Goal: Information Seeking & Learning: Check status

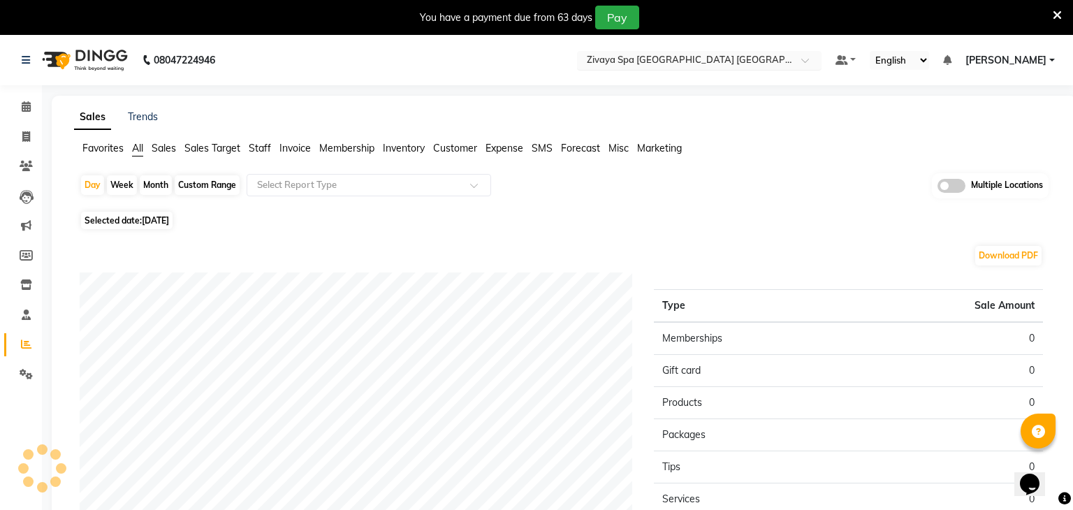
click at [714, 56] on input "text" at bounding box center [685, 61] width 203 height 14
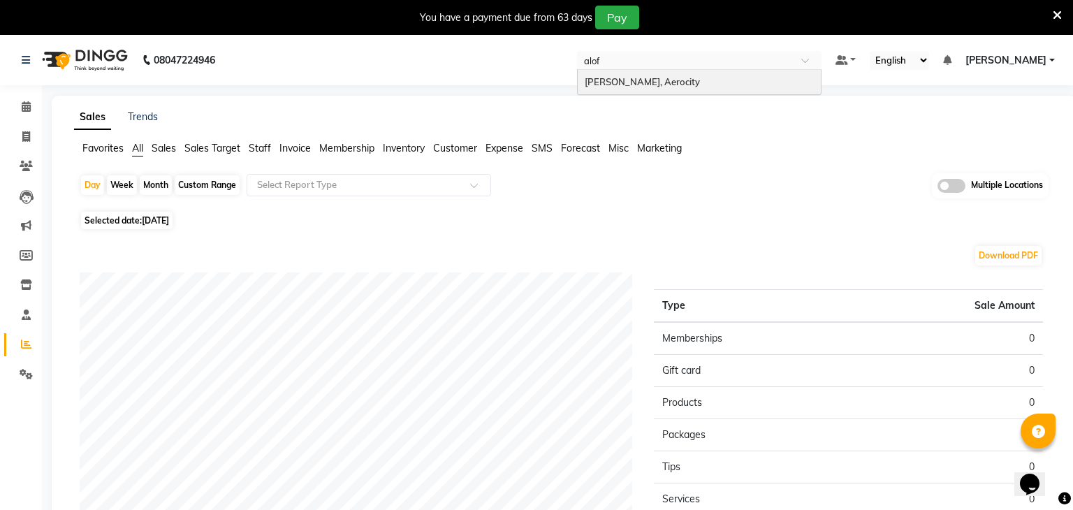
type input "aloft"
click at [700, 82] on span "[PERSON_NAME], Aerocity" at bounding box center [641, 81] width 115 height 11
click at [340, 182] on input "text" at bounding box center [354, 185] width 201 height 14
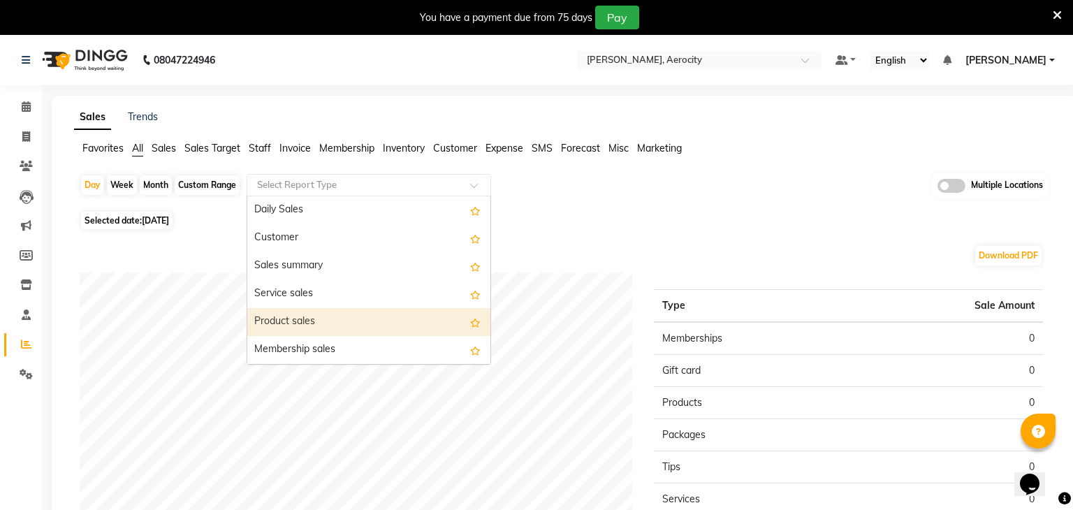
click at [314, 315] on div "Product sales" at bounding box center [368, 322] width 243 height 28
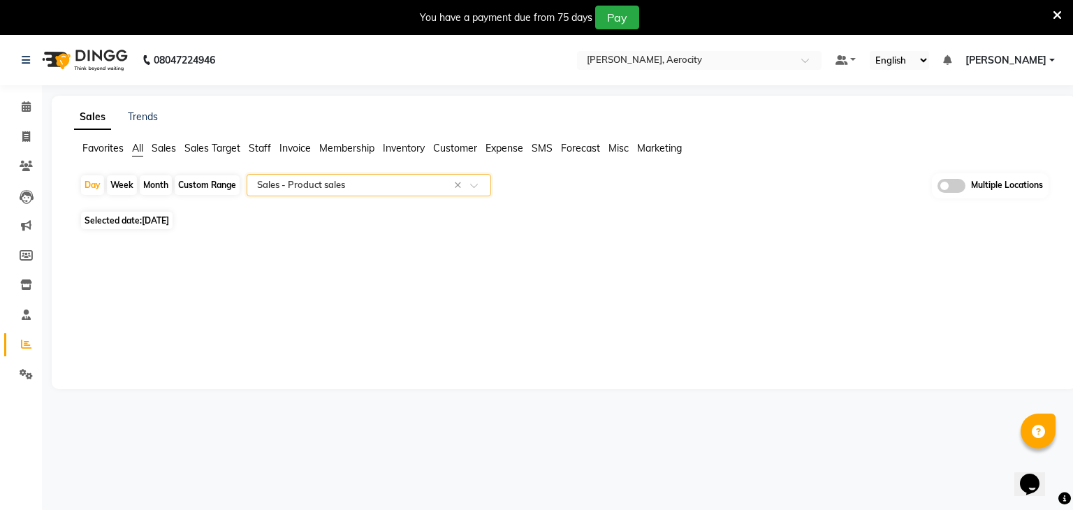
click at [149, 224] on span "[DATE]" at bounding box center [155, 220] width 27 height 10
select select "9"
select select "2025"
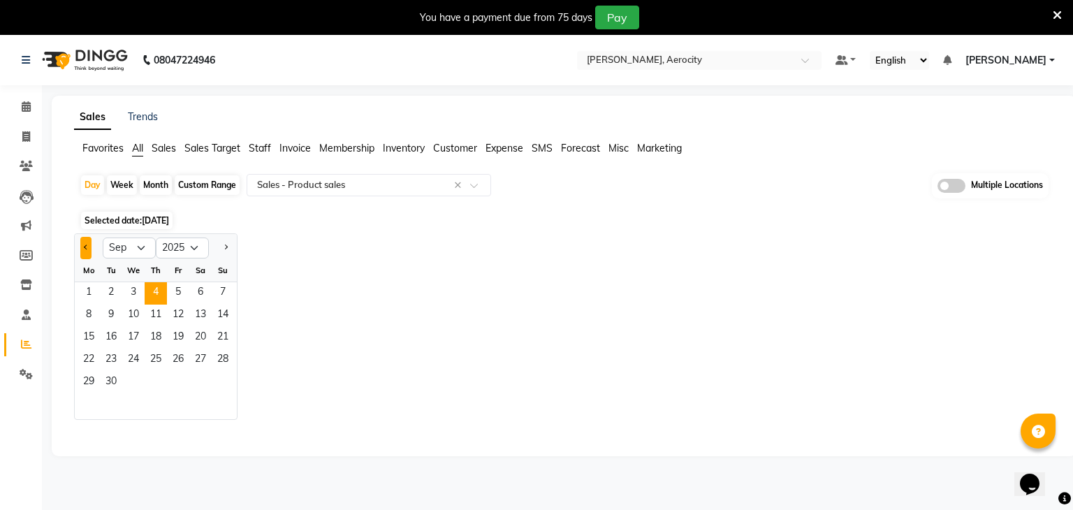
click at [85, 246] on span "Previous month" at bounding box center [86, 246] width 5 height 5
click at [84, 246] on span "Previous month" at bounding box center [86, 246] width 5 height 5
select select "7"
click at [88, 380] on span "28" at bounding box center [89, 383] width 22 height 22
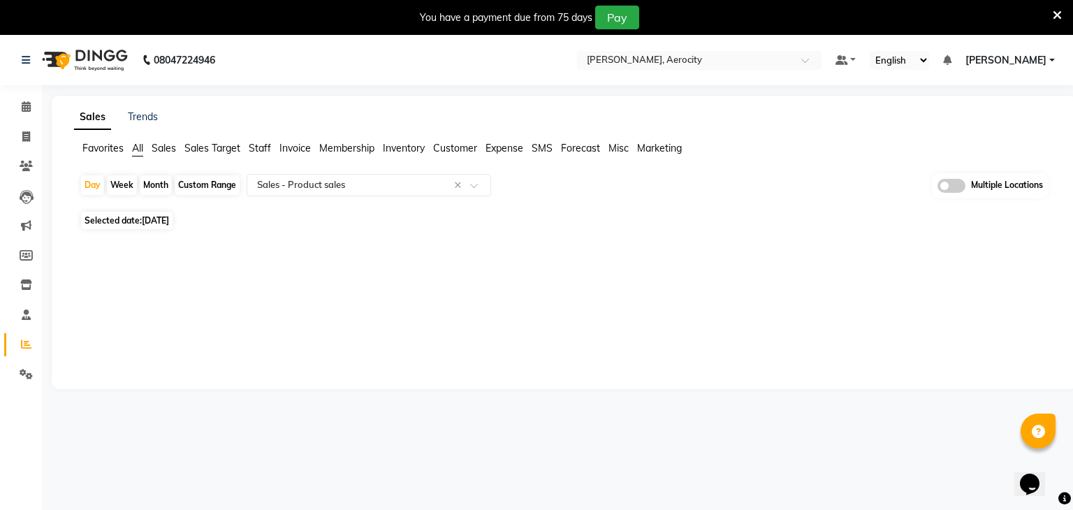
click at [196, 184] on div "Custom Range" at bounding box center [207, 185] width 65 height 20
select select "7"
select select "2025"
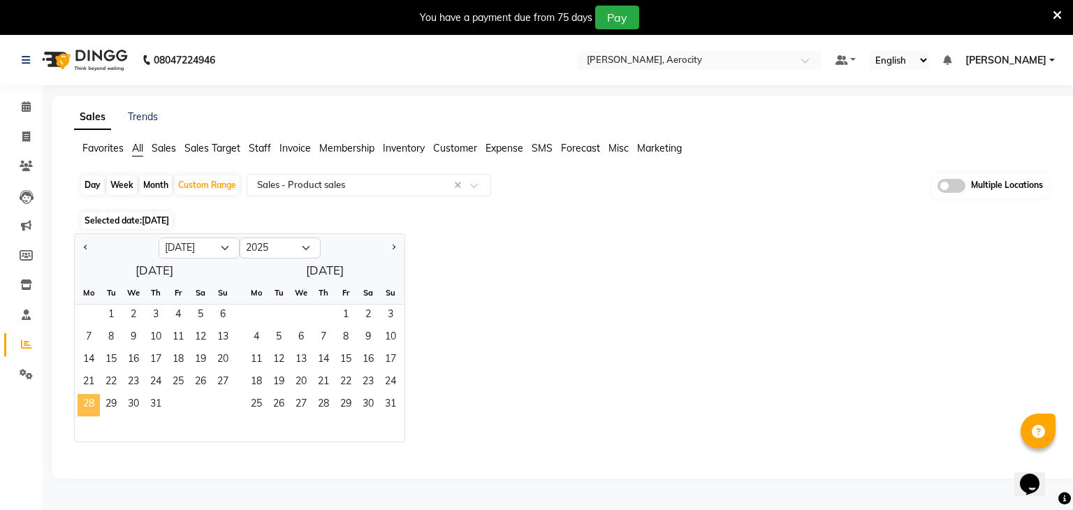
click at [90, 409] on span "28" at bounding box center [89, 405] width 22 height 22
click at [245, 332] on span "4" at bounding box center [256, 338] width 22 height 22
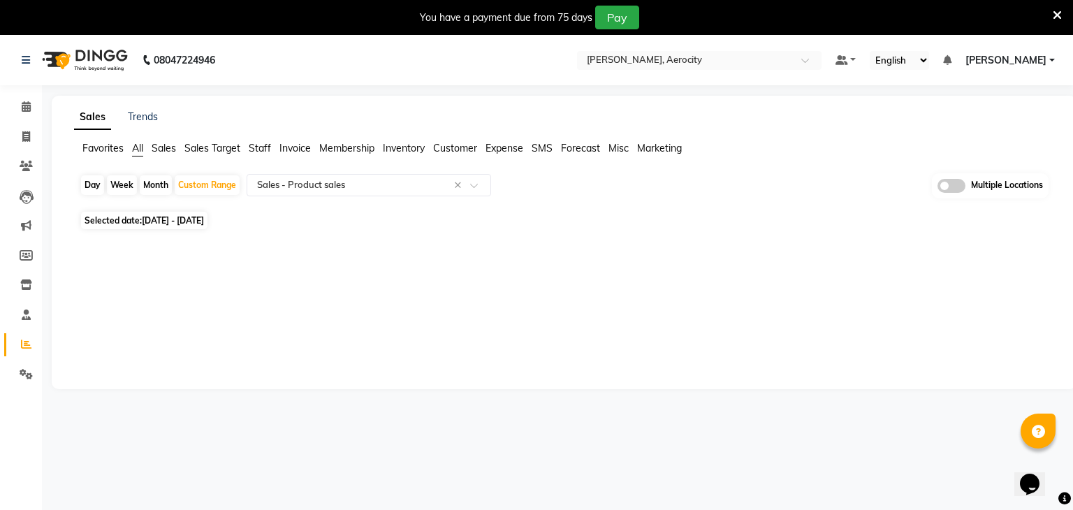
click at [204, 225] on span "28-07-2025 - 04-08-2025" at bounding box center [173, 220] width 62 height 10
select select "7"
select select "2025"
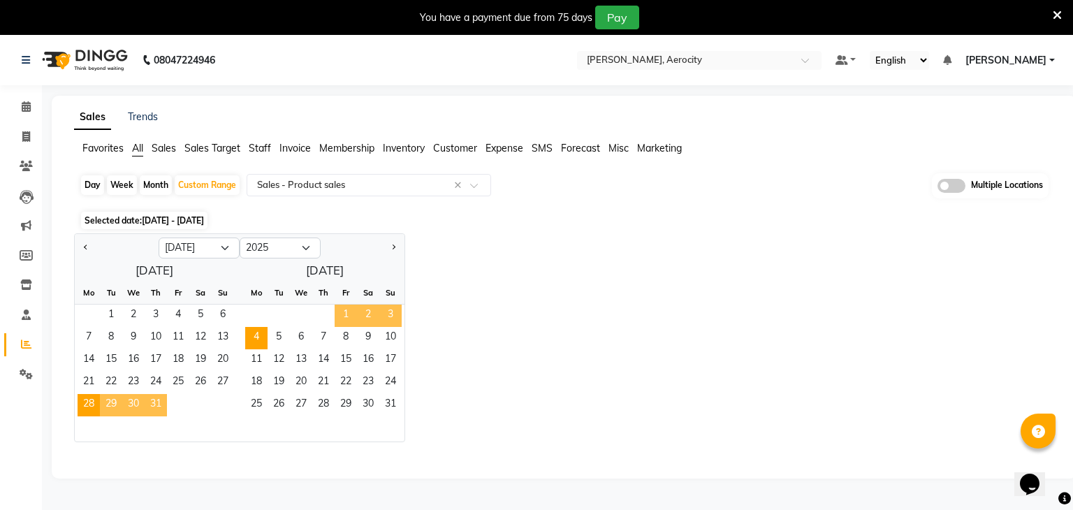
click at [428, 241] on div "Jan Feb Mar Apr May Jun Jul Aug Sep Oct Nov Dec 2015 2016 2017 2018 2019 2020 2…" at bounding box center [564, 337] width 980 height 209
click at [455, 220] on div "Selected date: 28-07-2025 - 04-08-2025" at bounding box center [567, 220] width 974 height 15
click at [619, 230] on div "Day Week Month Custom Range Select Report Type × Sales - Product sales × Multip…" at bounding box center [564, 318] width 980 height 291
click at [275, 191] on input "text" at bounding box center [354, 185] width 201 height 14
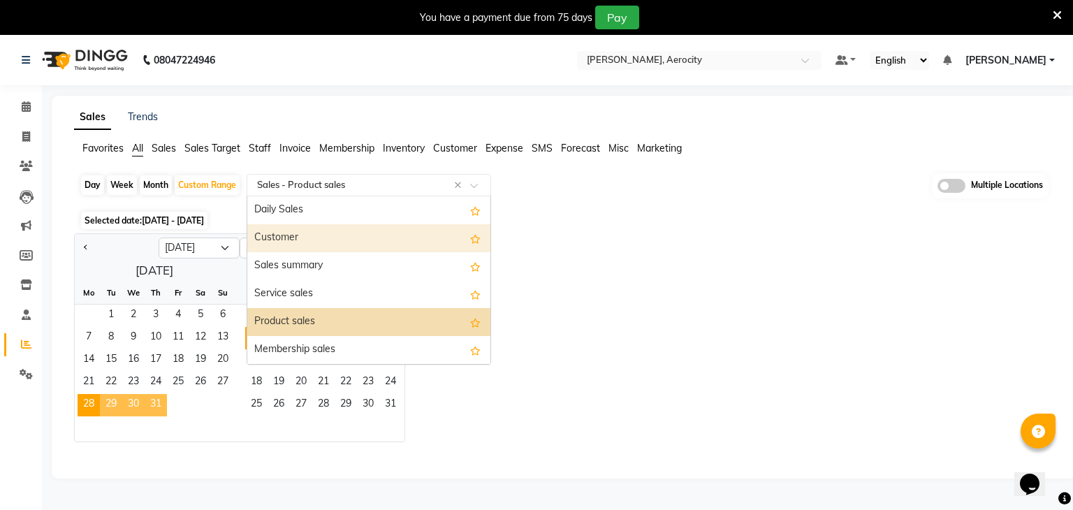
click at [673, 263] on div "Jan Feb Mar Apr May Jun Jul Aug Sep Oct Nov Dec 2015 2016 2017 2018 2019 2020 2…" at bounding box center [564, 337] width 980 height 209
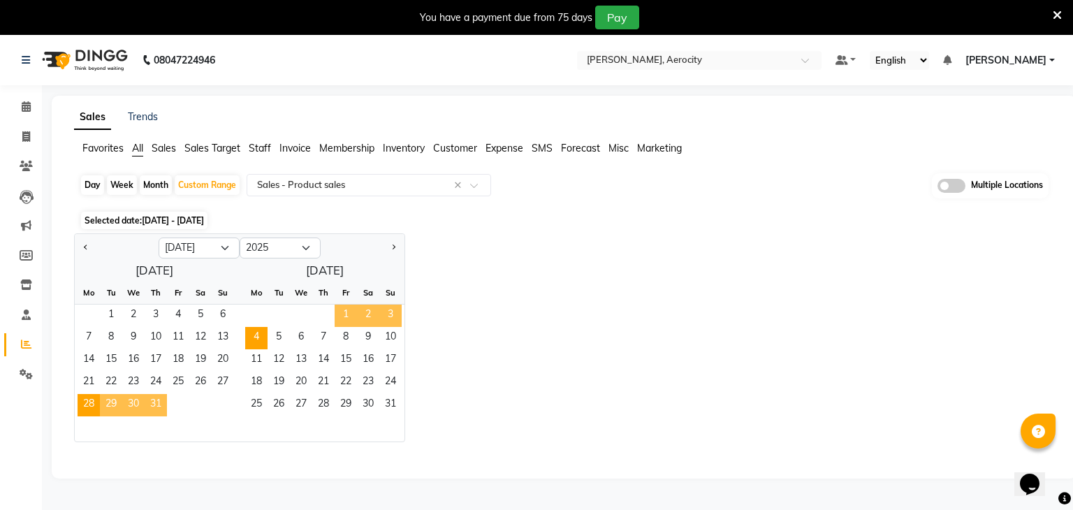
click at [203, 225] on span "28-07-2025 - 04-08-2025" at bounding box center [173, 220] width 62 height 10
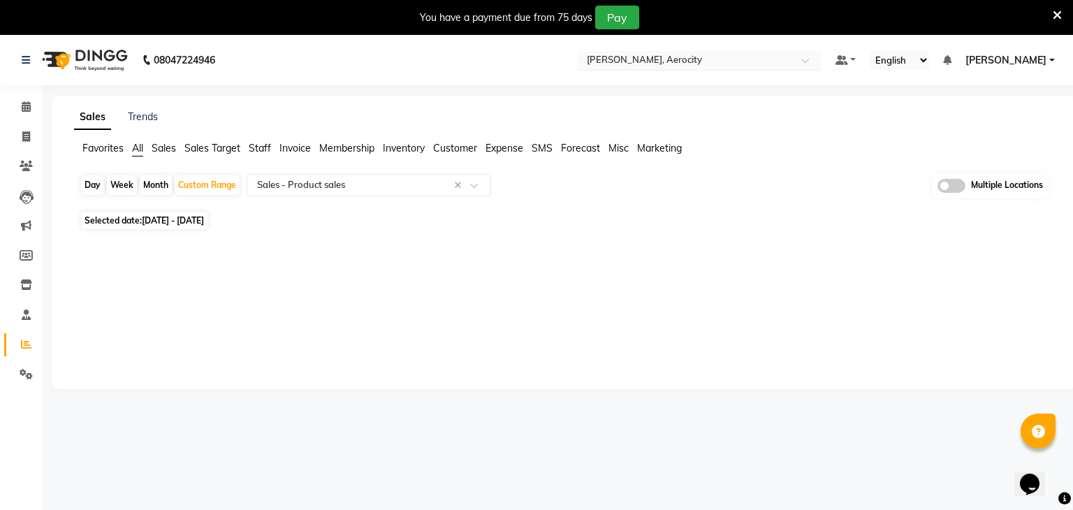
click at [723, 59] on input "text" at bounding box center [685, 61] width 203 height 14
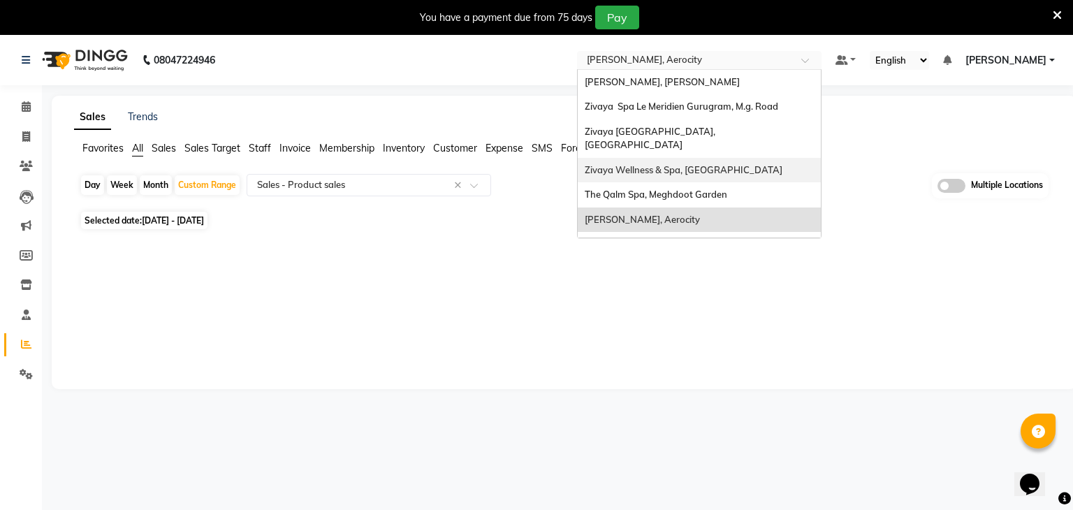
type input "n"
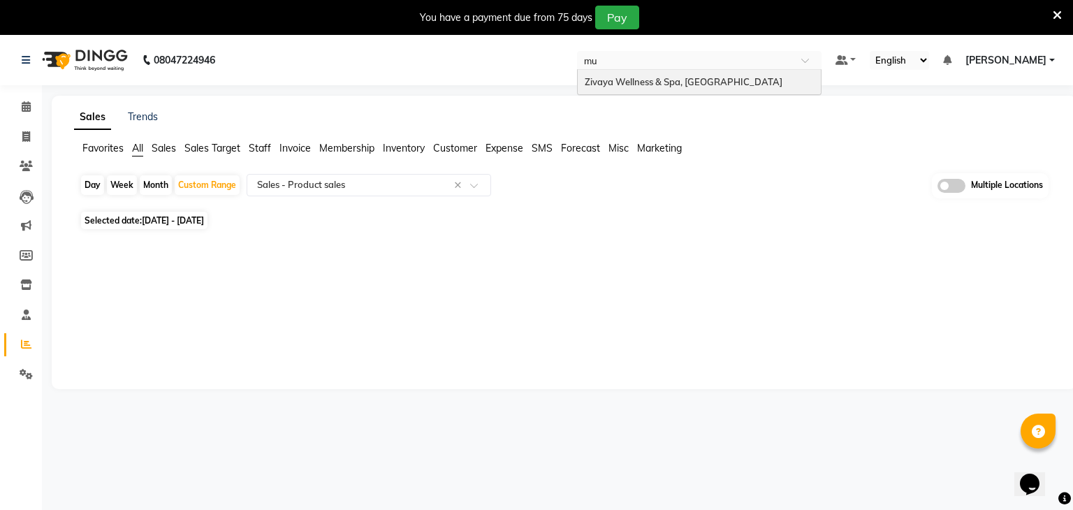
type input "mum"
click at [737, 73] on div "Zivaya Wellness & Spa, [GEOGRAPHIC_DATA]" at bounding box center [699, 82] width 243 height 25
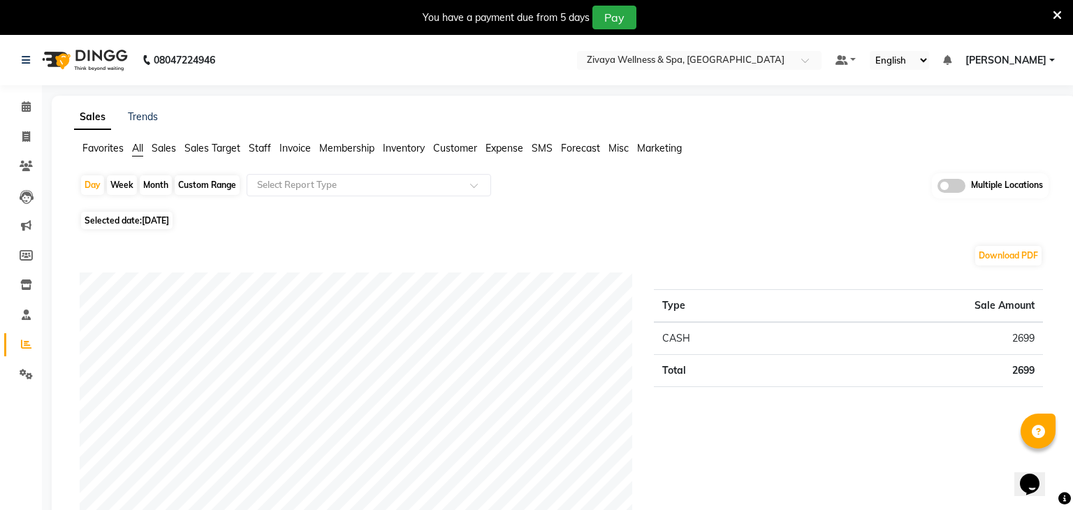
click at [169, 223] on span "[DATE]" at bounding box center [155, 220] width 27 height 10
select select "9"
select select "2025"
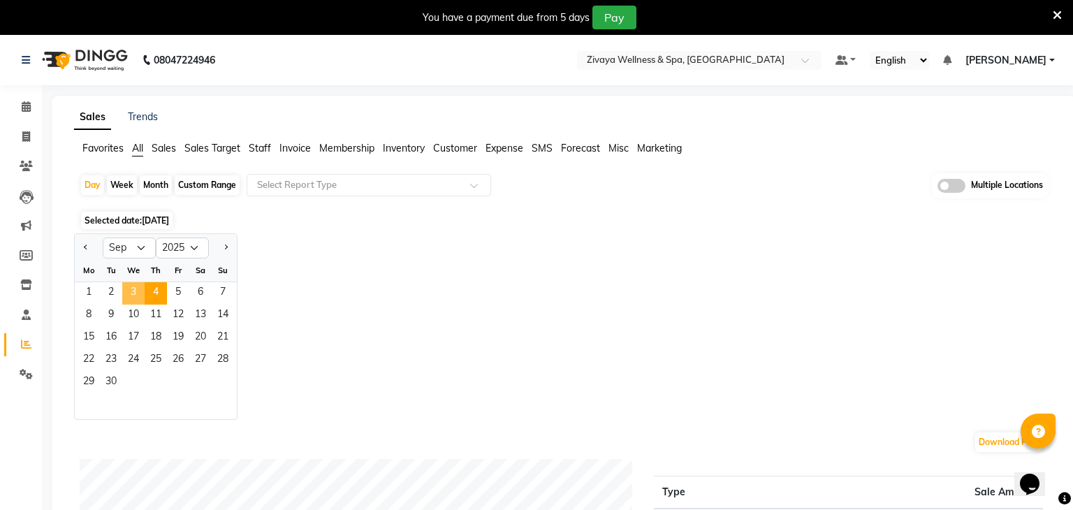
click at [134, 300] on span "3" at bounding box center [133, 293] width 22 height 22
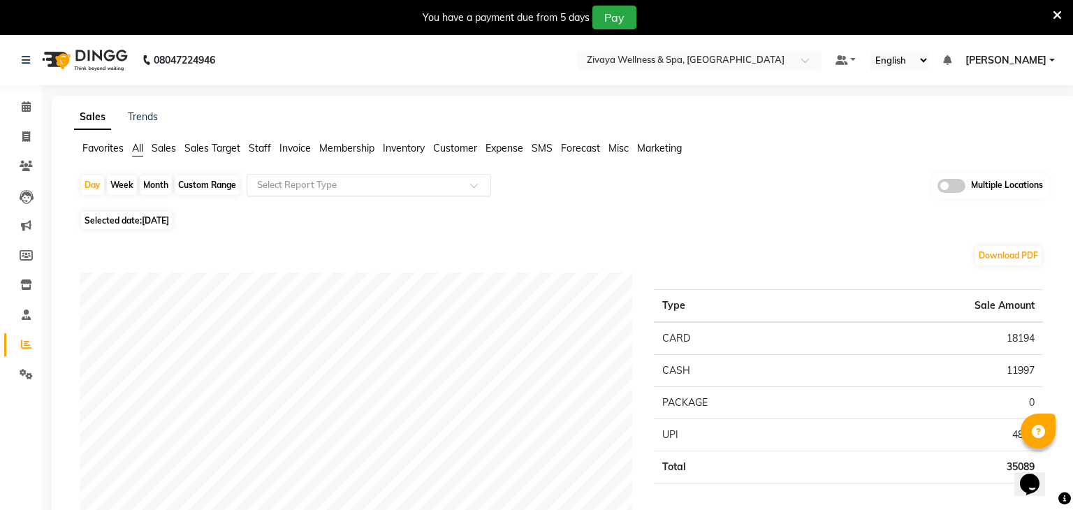
click at [337, 182] on input "text" at bounding box center [354, 185] width 201 height 14
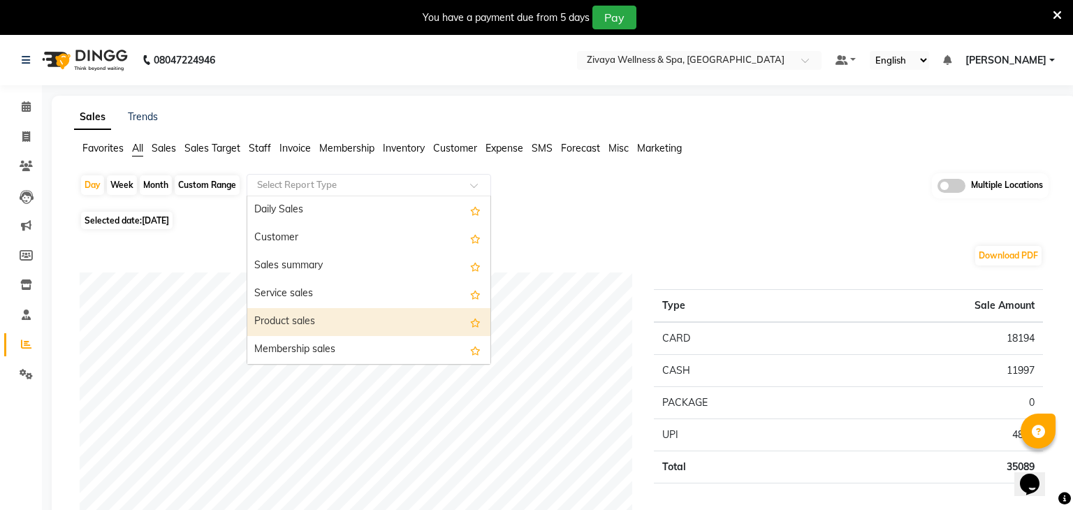
click at [334, 328] on div "Product sales" at bounding box center [368, 322] width 243 height 28
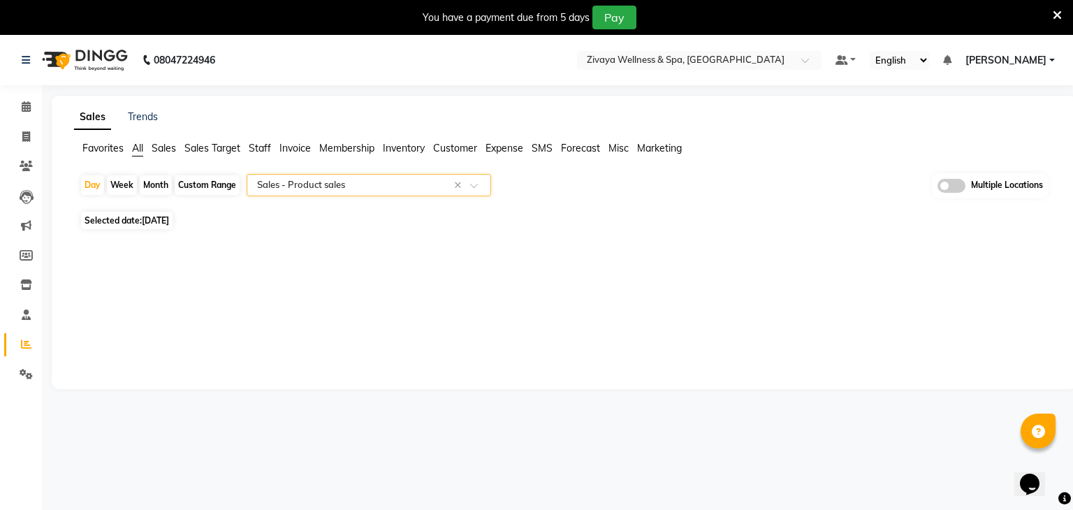
click at [951, 184] on span at bounding box center [951, 186] width 28 height 14
click at [937, 188] on input "checkbox" at bounding box center [937, 188] width 0 height 0
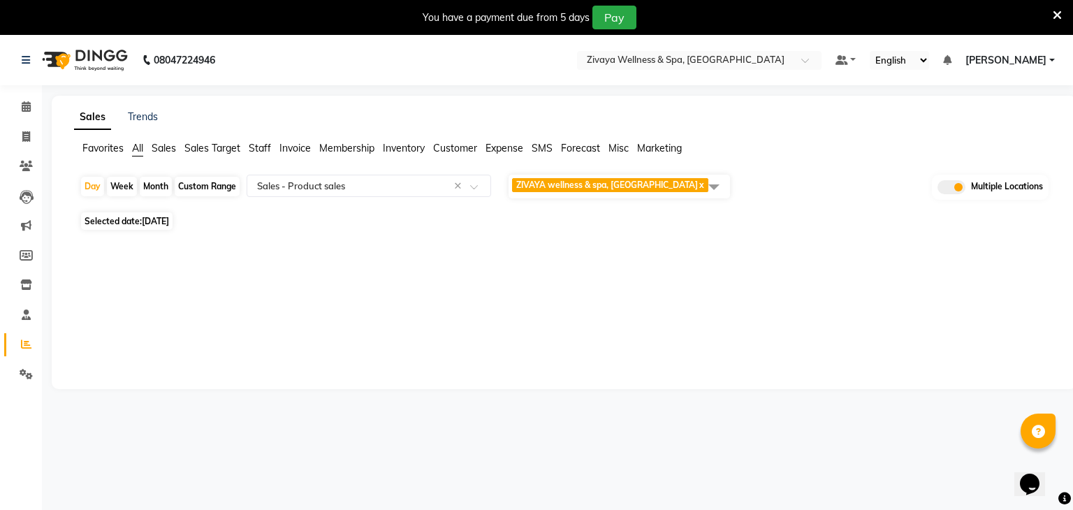
click at [683, 186] on span "ZIVAYA wellness & spa, Mumbai Airport x" at bounding box center [610, 185] width 196 height 14
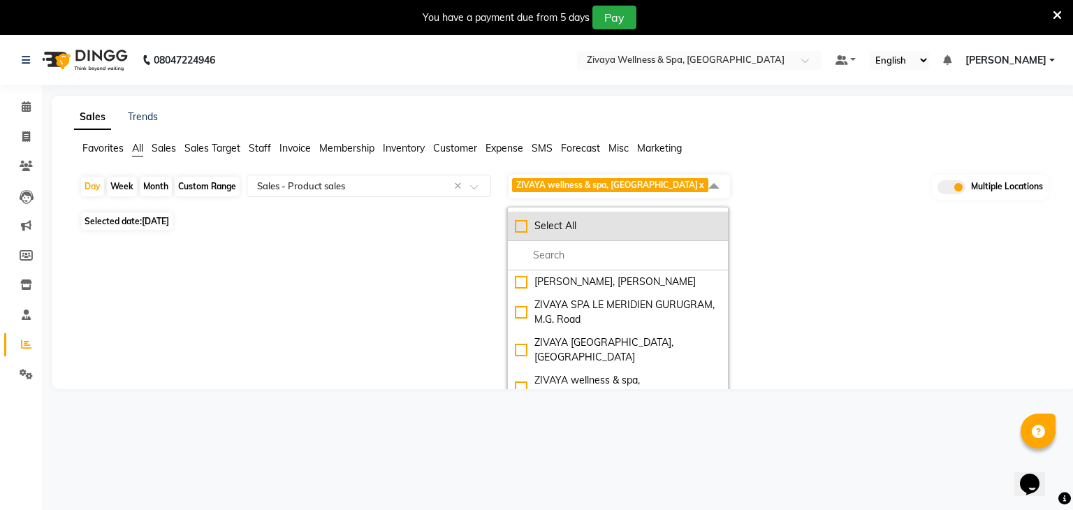
click at [612, 223] on div "Select All" at bounding box center [618, 226] width 206 height 15
checkbox input "true"
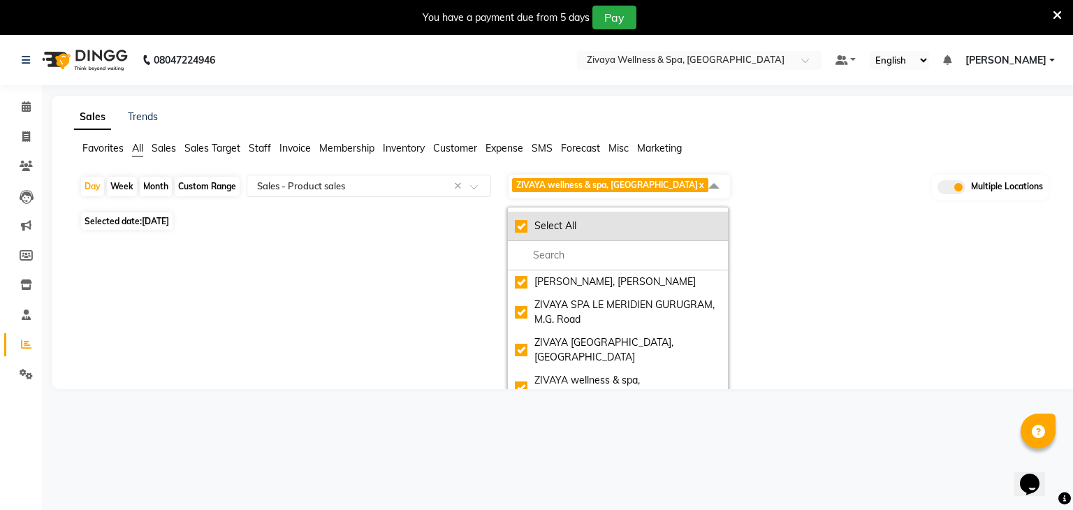
checkbox input "true"
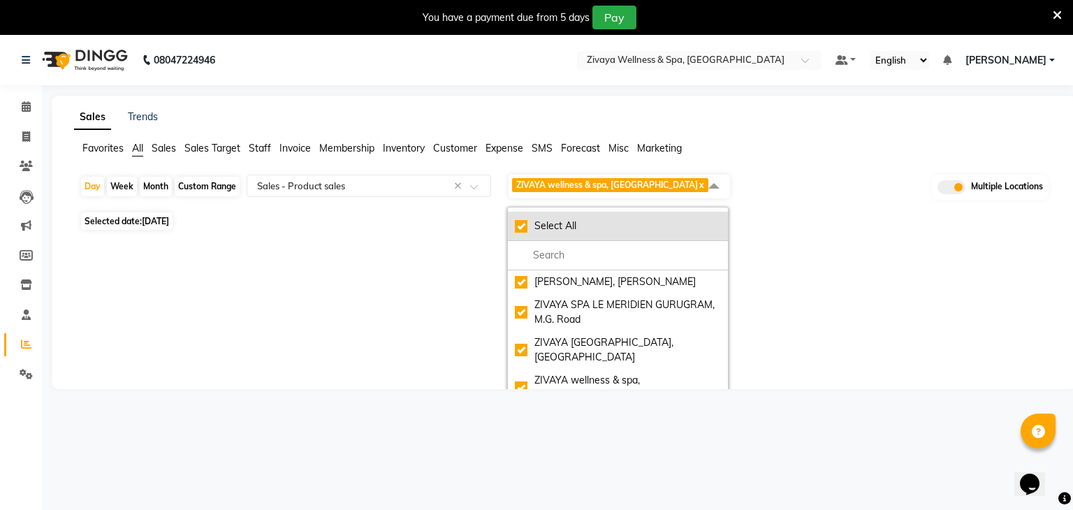
checkbox input "true"
select select "full_report"
select select "csv"
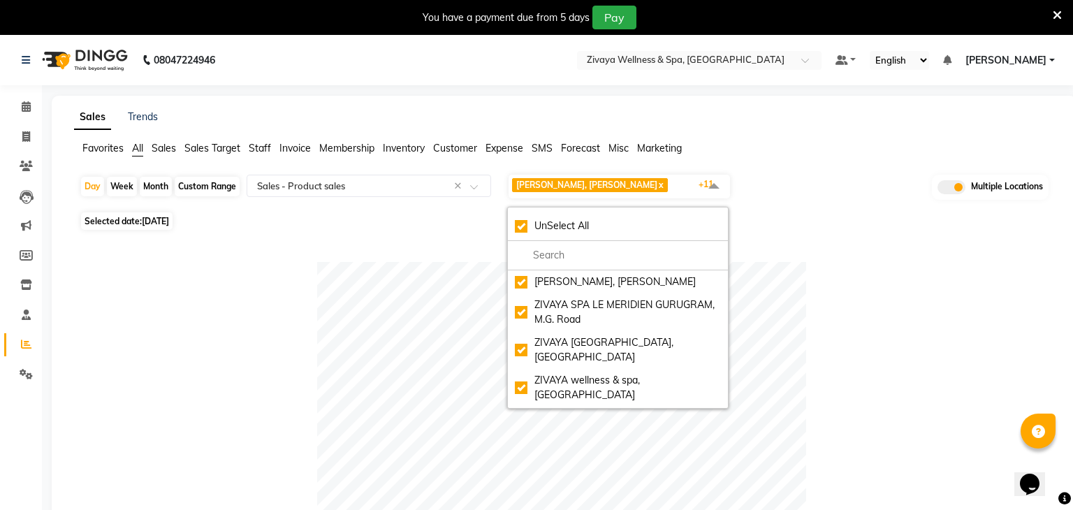
click at [169, 218] on span "[DATE]" at bounding box center [155, 221] width 27 height 10
select select "9"
select select "2025"
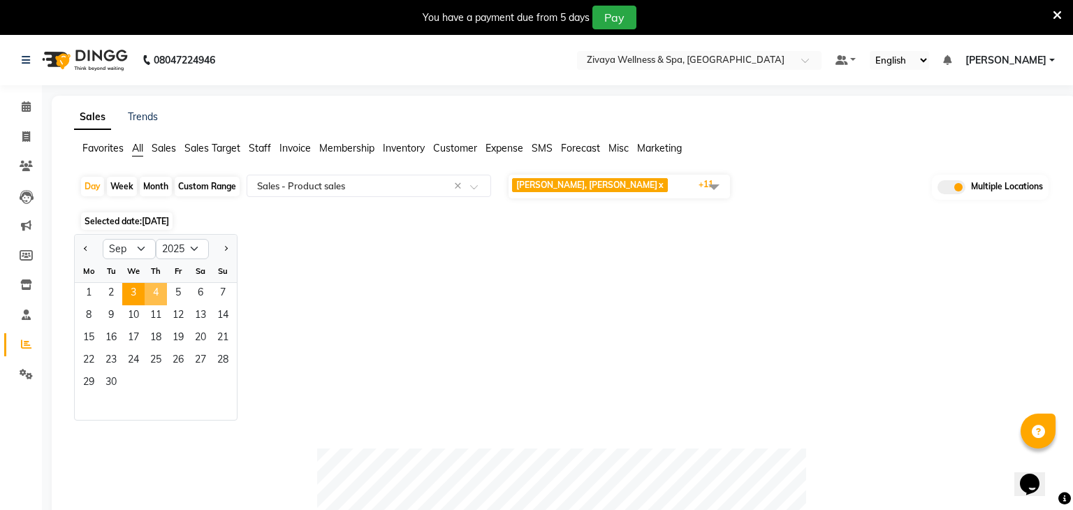
click at [161, 293] on span "4" at bounding box center [156, 294] width 22 height 22
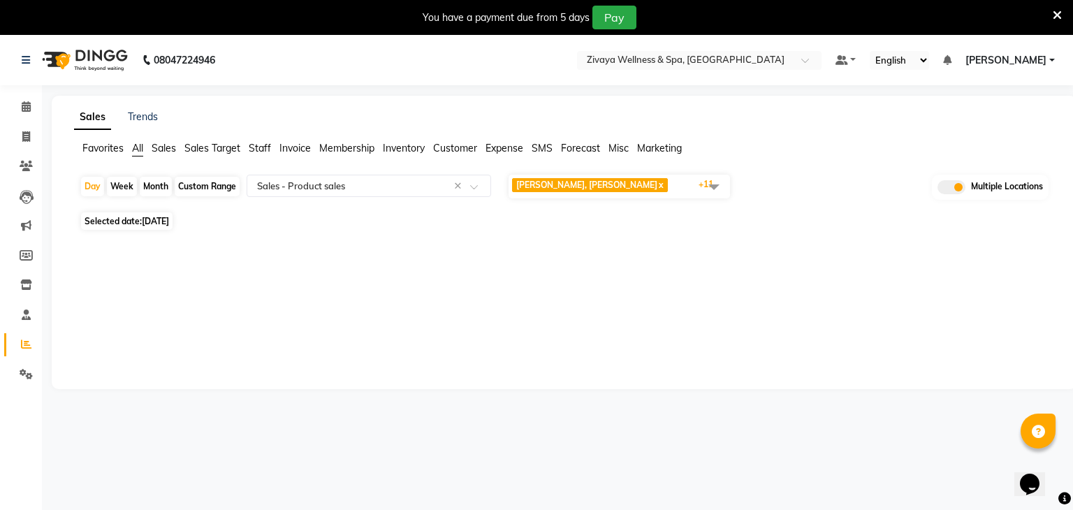
click at [152, 217] on span "[DATE]" at bounding box center [155, 221] width 27 height 10
select select "9"
select select "2025"
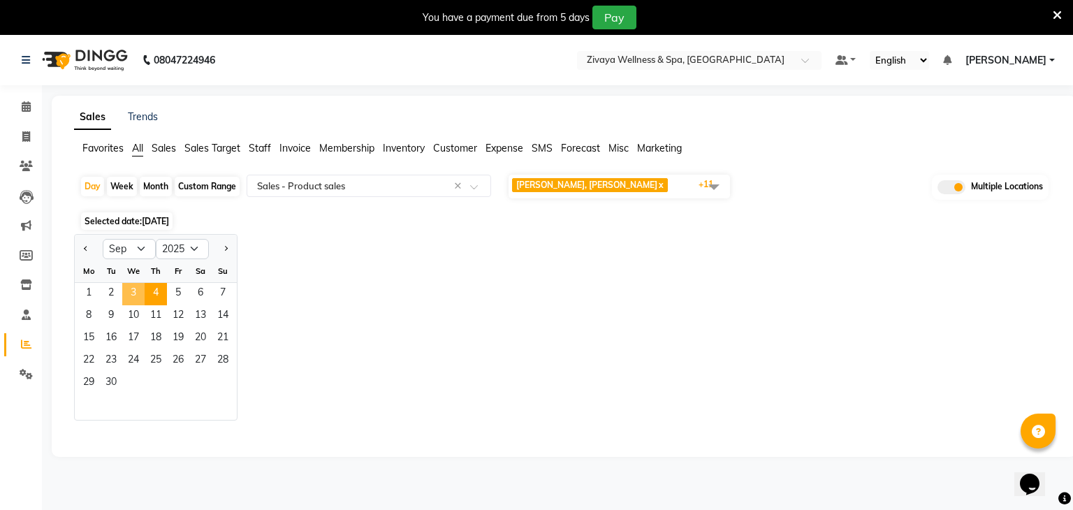
click at [138, 297] on span "3" at bounding box center [133, 294] width 22 height 22
select select "full_report"
select select "csv"
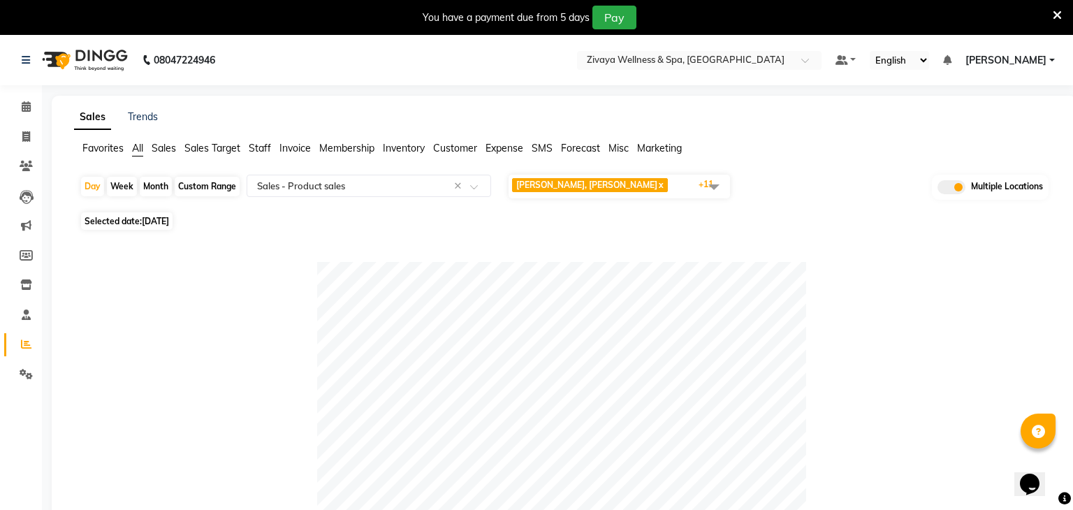
click at [708, 189] on span at bounding box center [714, 186] width 28 height 27
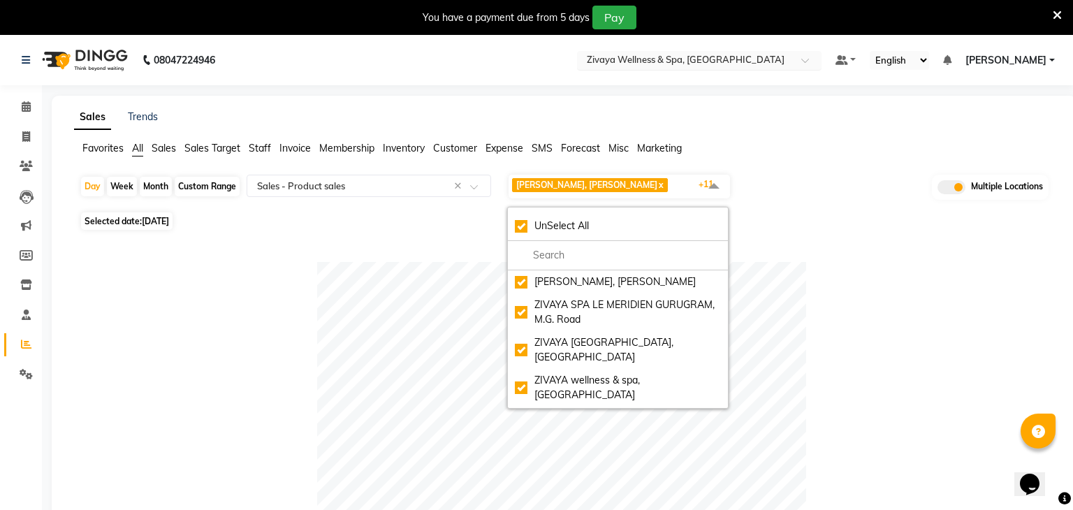
click at [747, 66] on input "text" at bounding box center [685, 61] width 203 height 14
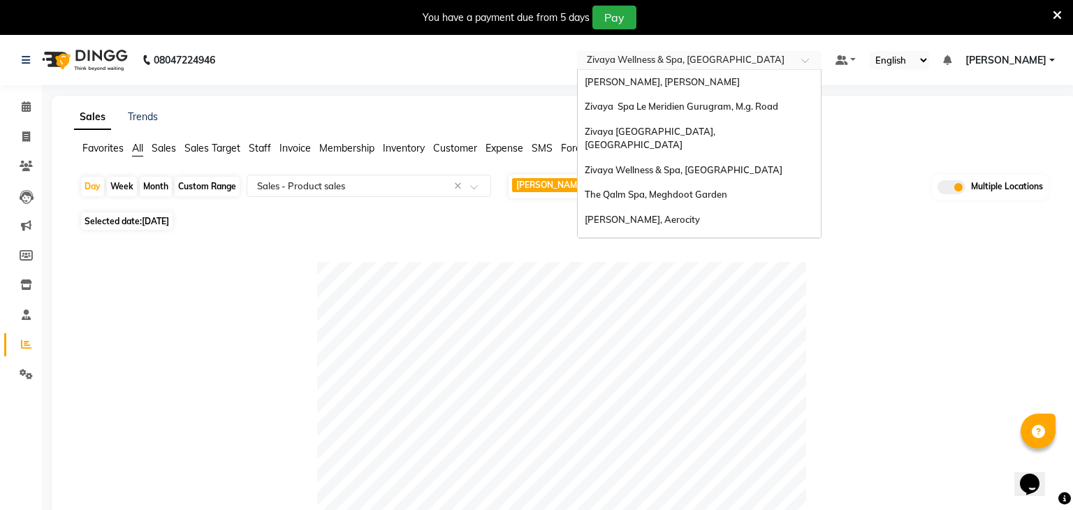
scroll to position [143, 0]
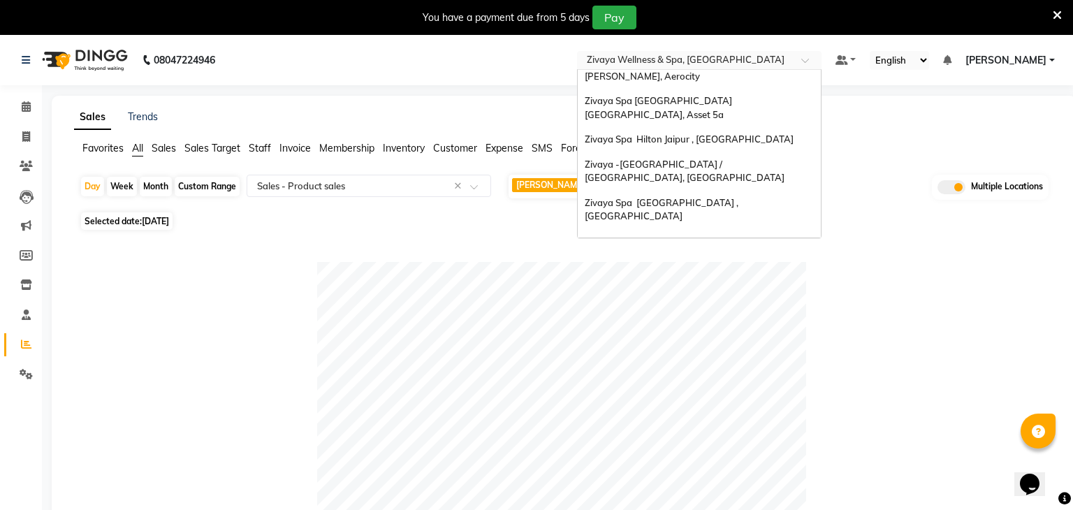
type input "q"
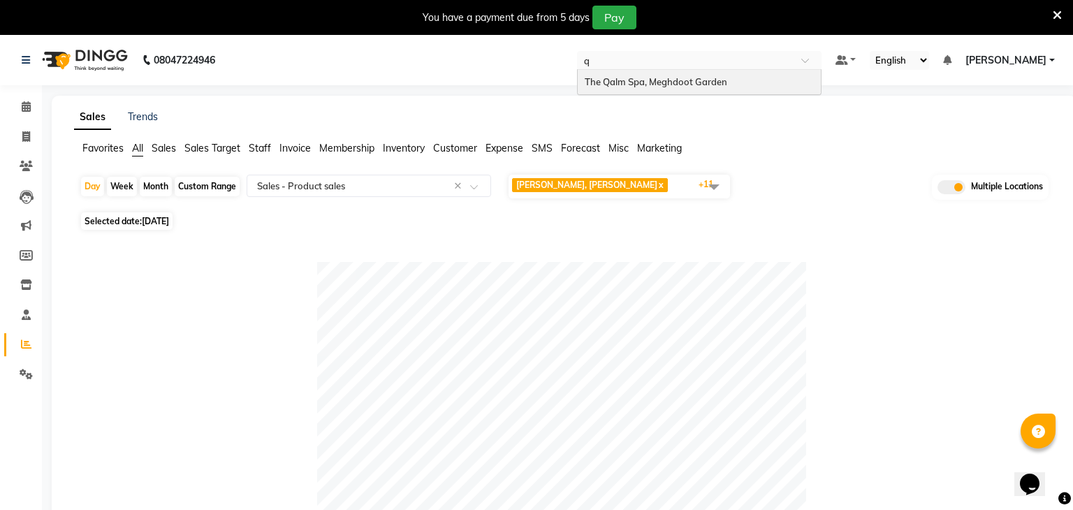
click at [751, 88] on div "The Qalm Spa, Meghdoot Garden" at bounding box center [699, 82] width 243 height 25
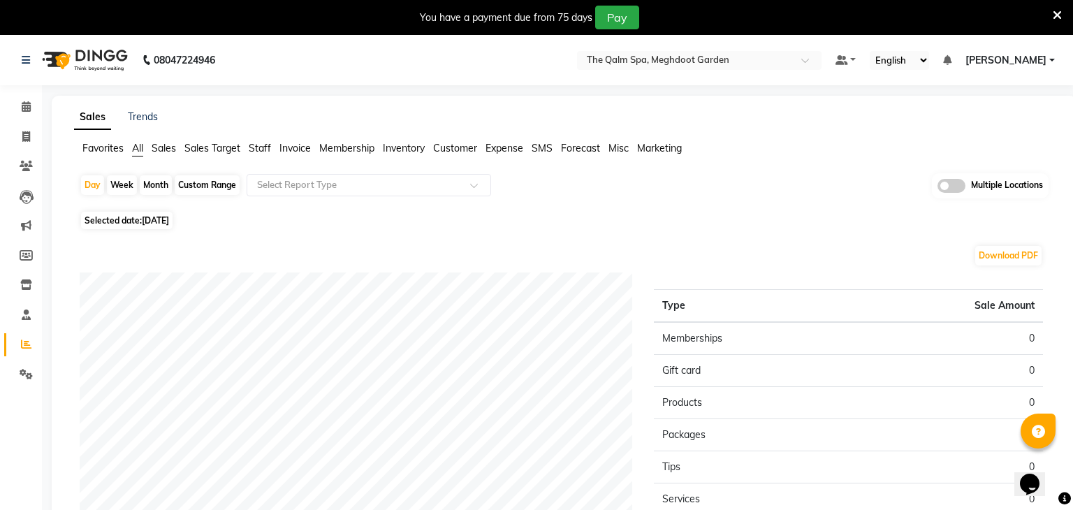
click at [161, 219] on span "[DATE]" at bounding box center [155, 220] width 27 height 10
select select "9"
select select "2025"
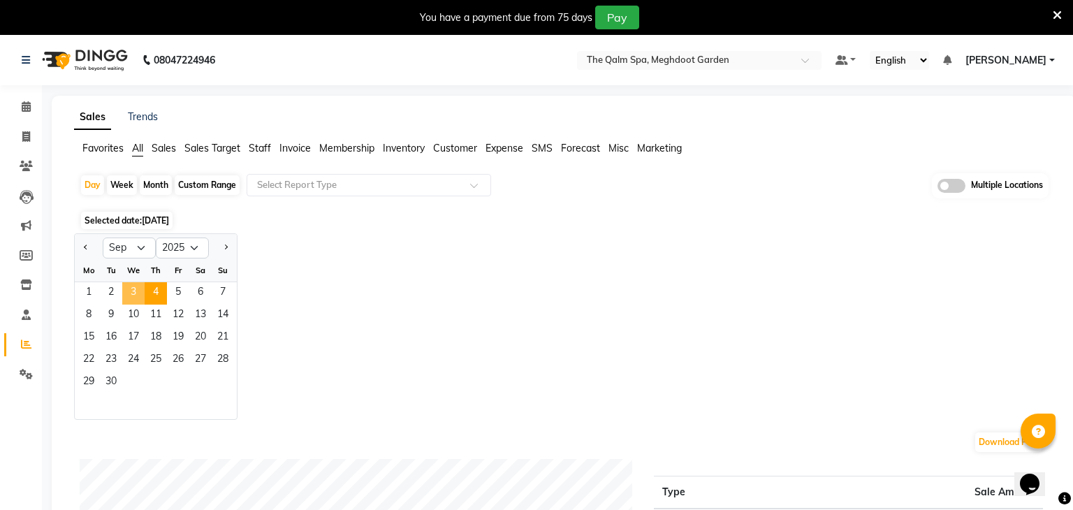
click at [135, 289] on span "3" at bounding box center [133, 293] width 22 height 22
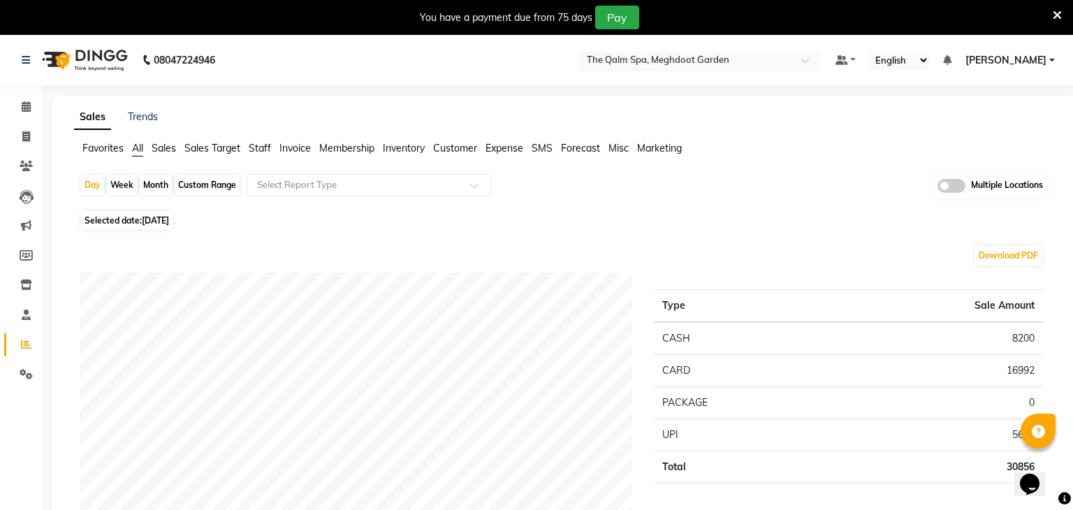
click at [700, 64] on input "text" at bounding box center [685, 61] width 203 height 14
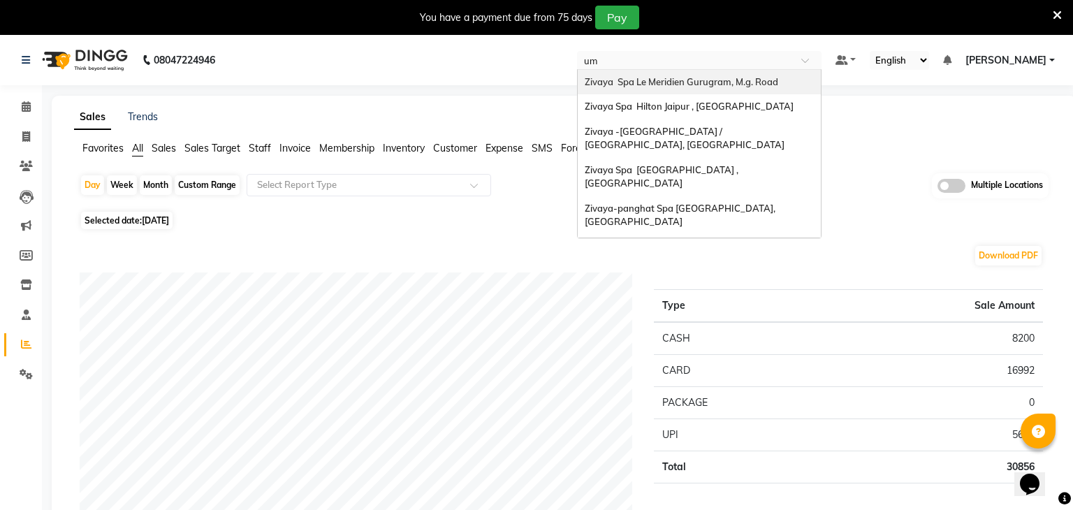
type input "umm"
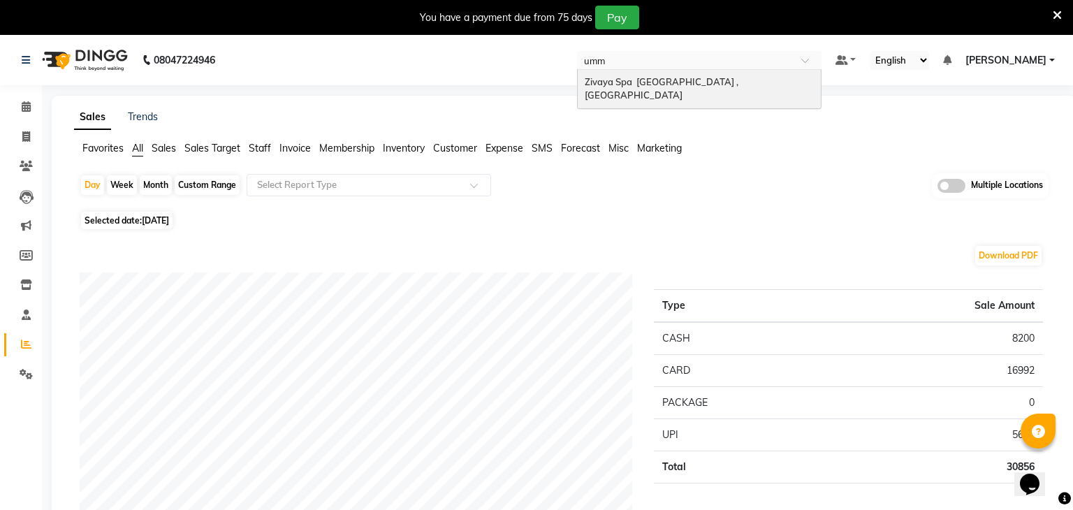
click at [716, 80] on span "Zivaya Spa [GEOGRAPHIC_DATA] , [GEOGRAPHIC_DATA]" at bounding box center [662, 88] width 156 height 25
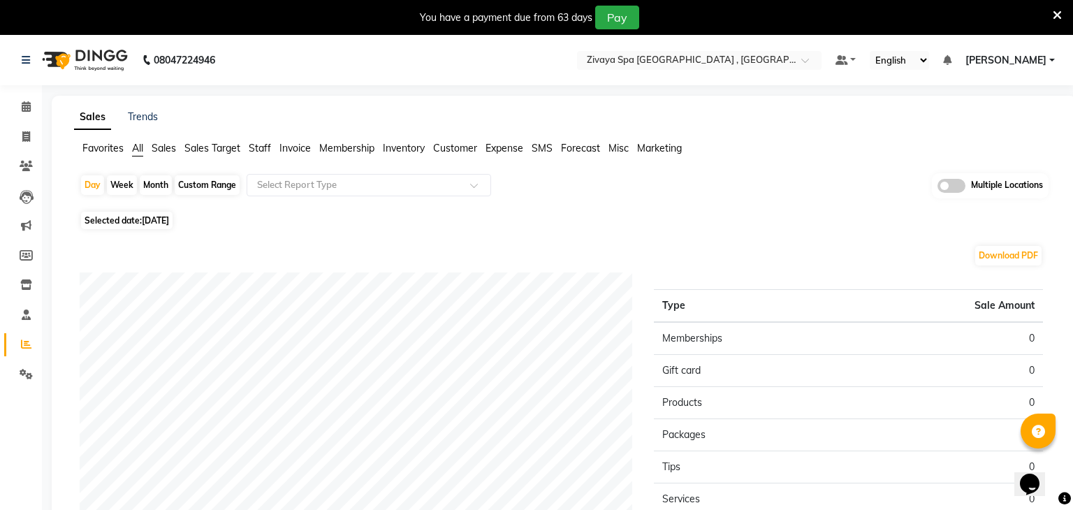
click at [175, 230] on div "Day Week Month Custom Range Select Report Type Multiple Locations Selected date…" at bounding box center [564, 431] width 980 height 516
click at [166, 223] on span "[DATE]" at bounding box center [155, 220] width 27 height 10
select select "9"
select select "2025"
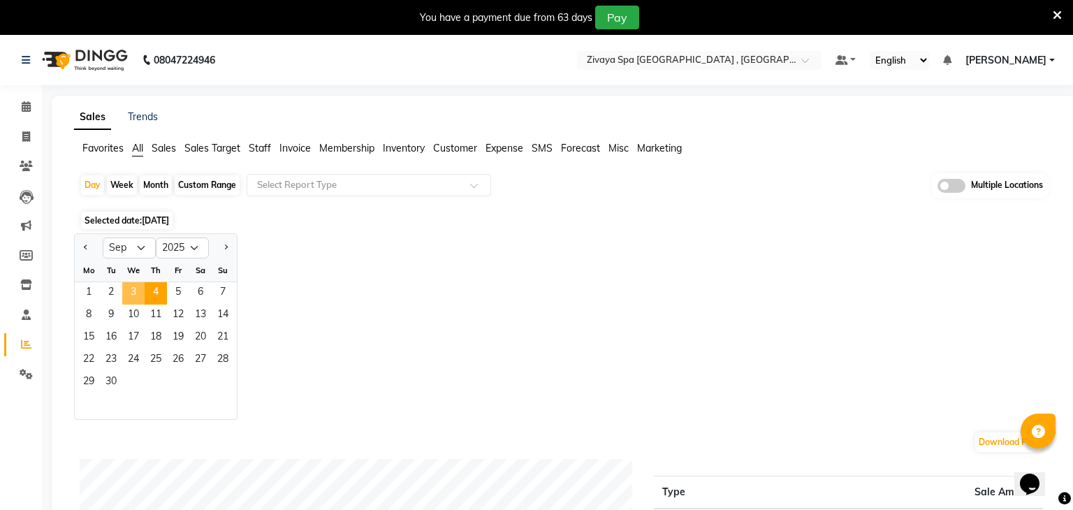
click at [136, 287] on span "3" at bounding box center [133, 293] width 22 height 22
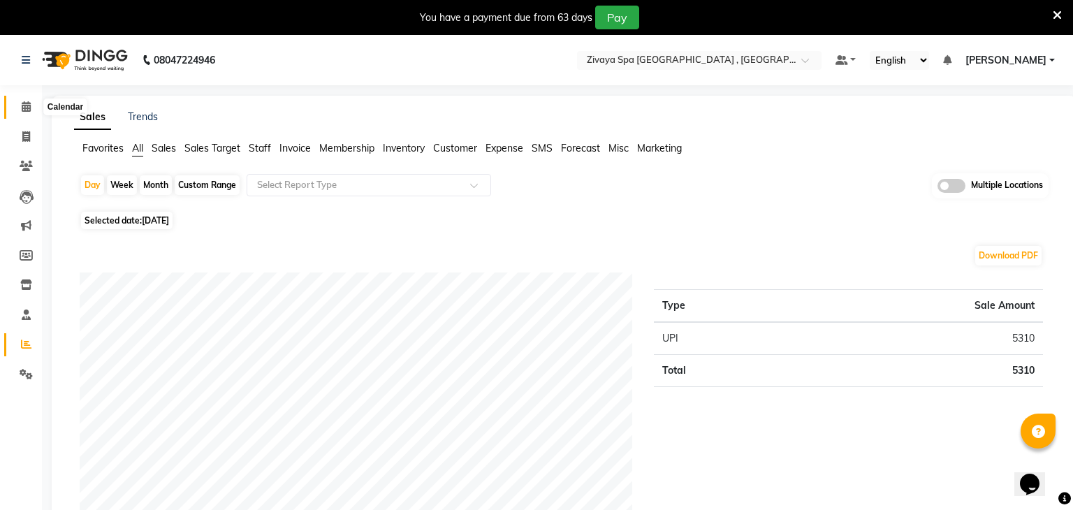
click at [31, 115] on span at bounding box center [26, 107] width 24 height 16
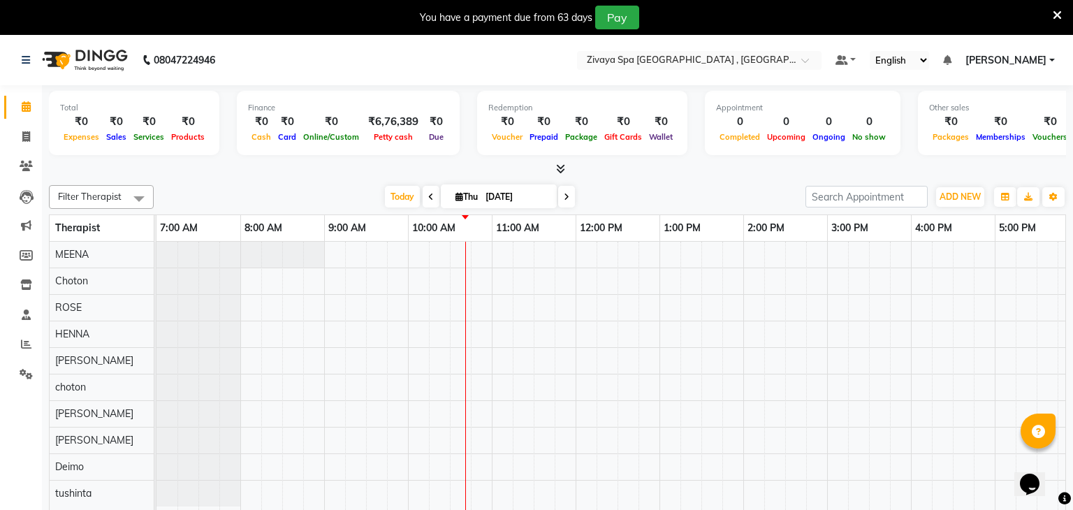
scroll to position [0, 251]
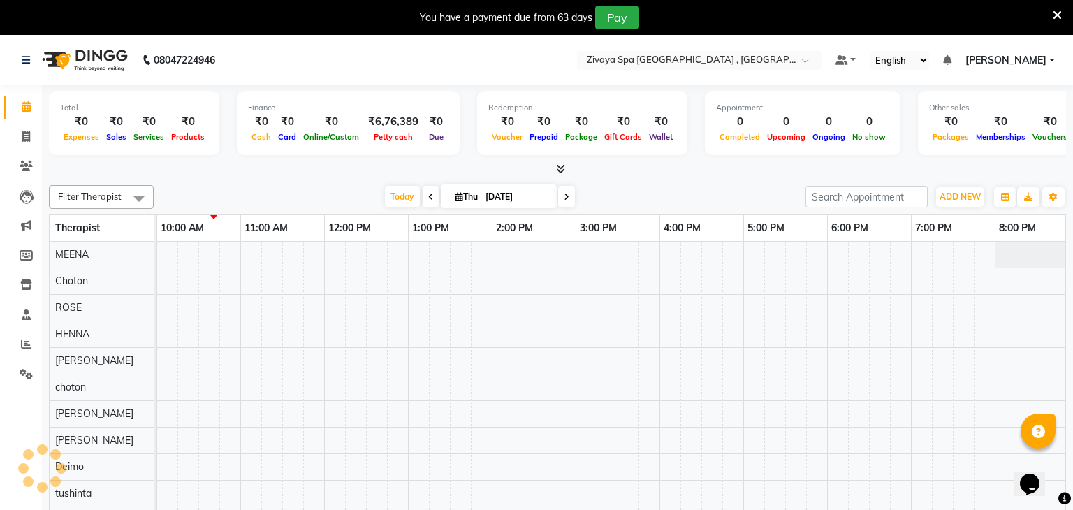
click at [428, 197] on icon at bounding box center [431, 197] width 6 height 8
type input "[DATE]"
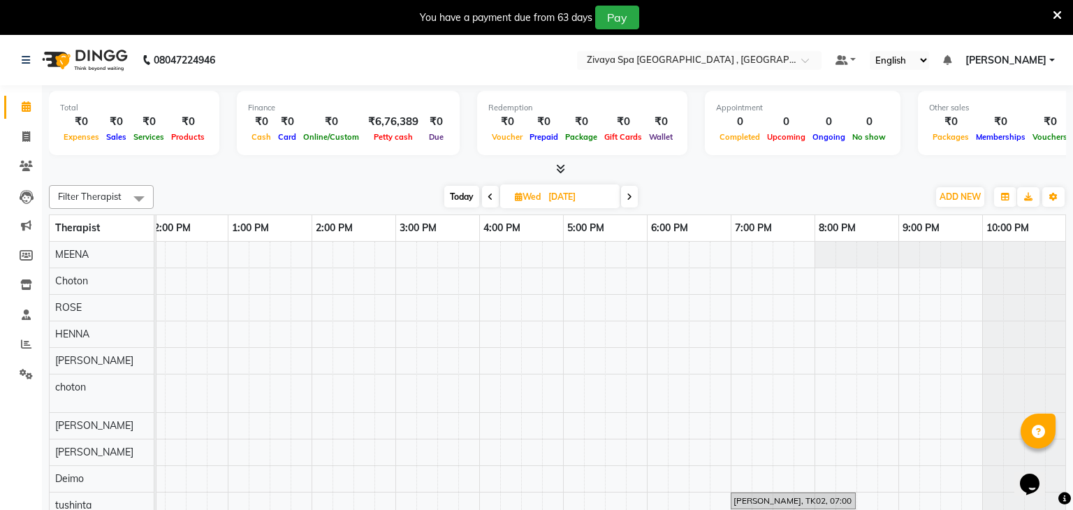
scroll to position [35, 0]
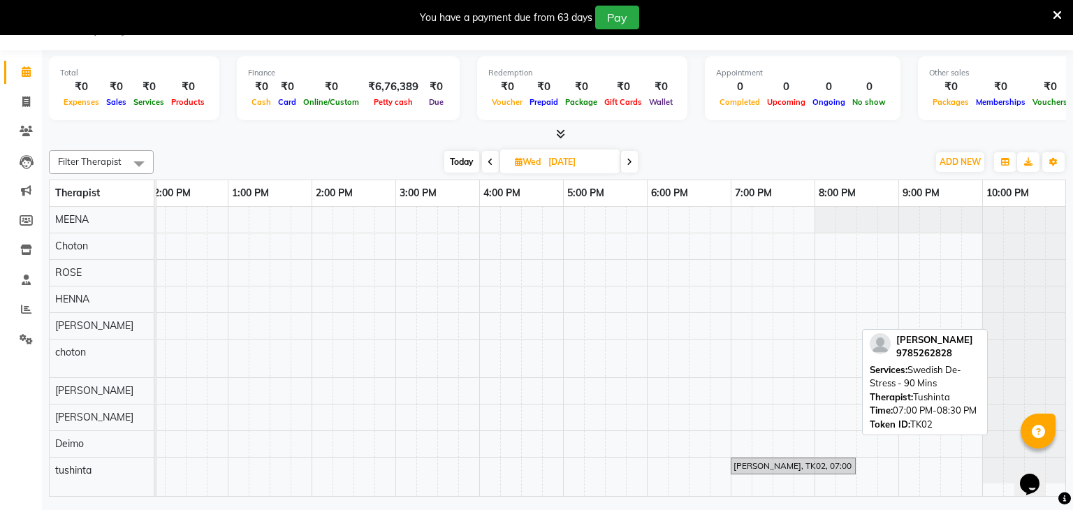
click at [749, 461] on div "MR YADAV, TK02, 07:00 PM-08:30 PM, Swedish De-Stress - 90 Mins" at bounding box center [793, 465] width 122 height 13
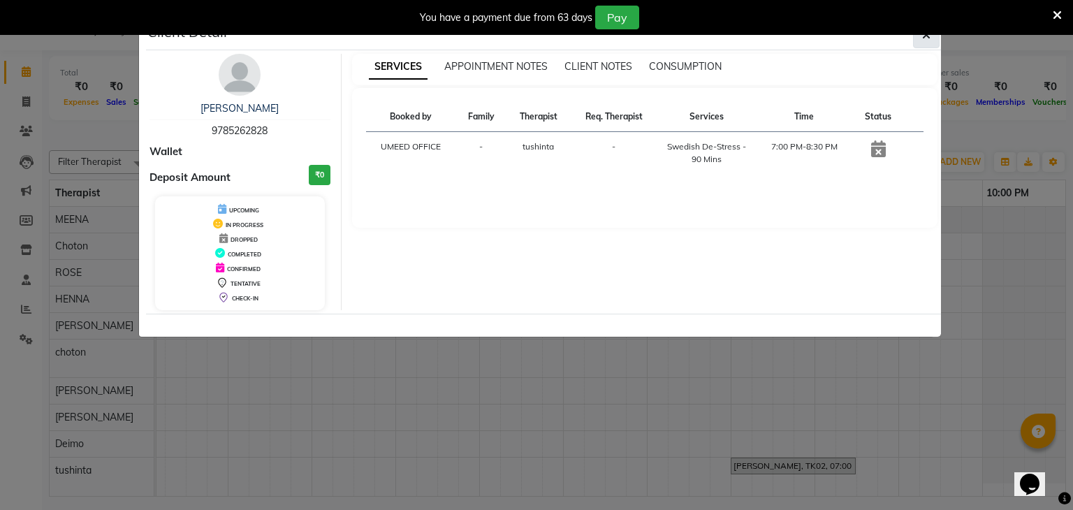
click at [925, 40] on icon "button" at bounding box center [926, 34] width 8 height 11
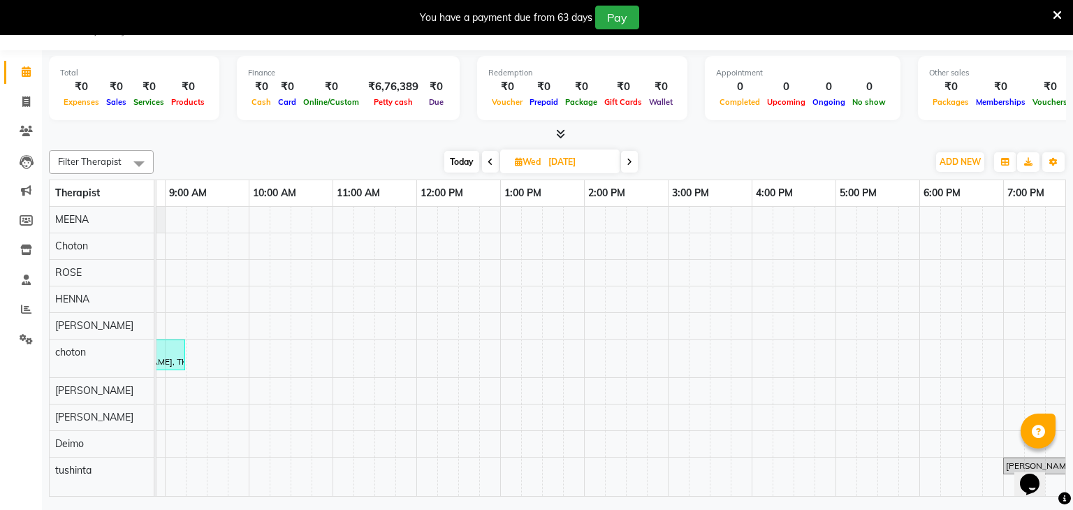
scroll to position [0, 0]
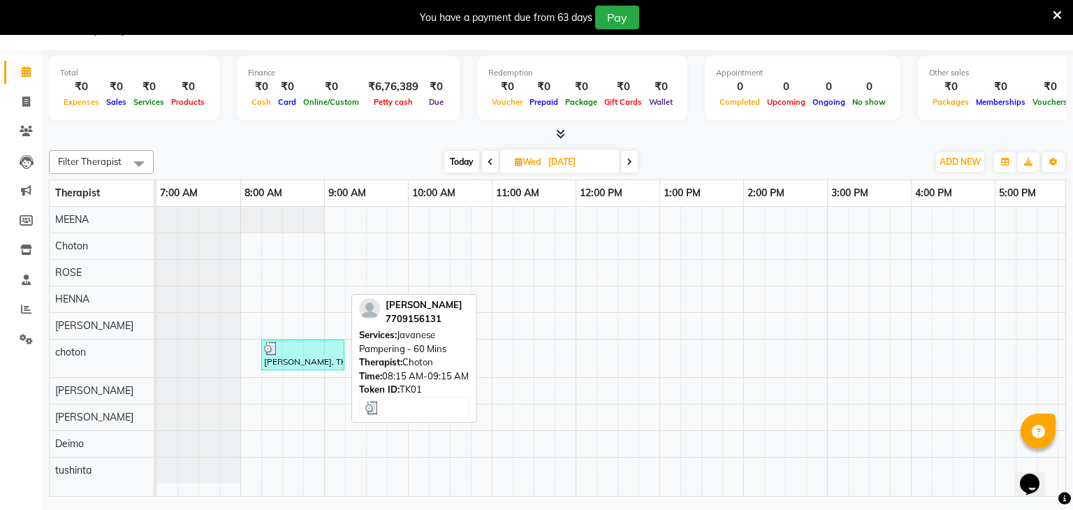
click at [288, 365] on div "aniket, TK01, 08:15 AM-09:15 AM, Javanese Pampering - 60 Mins" at bounding box center [303, 354] width 80 height 27
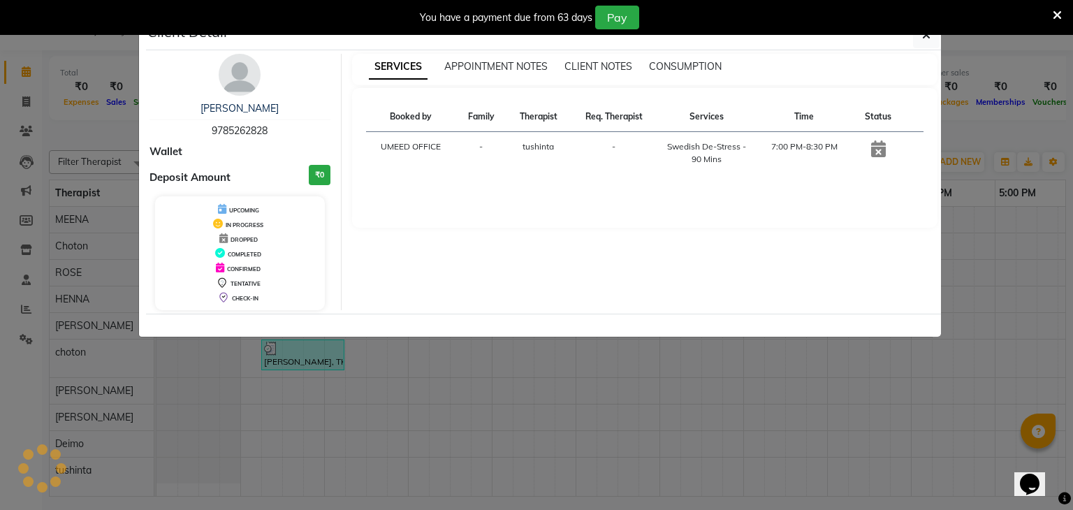
select select "3"
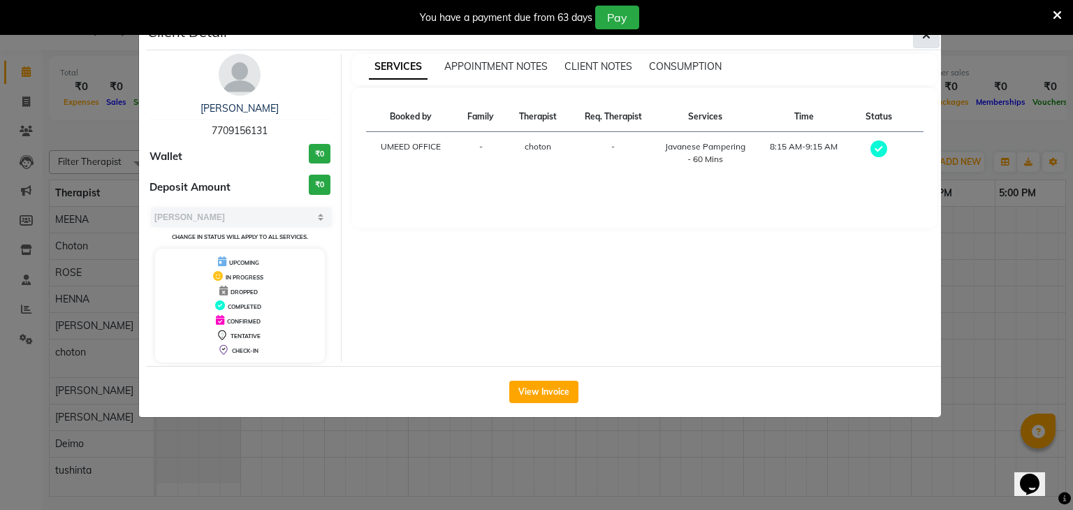
click at [924, 39] on icon "button" at bounding box center [926, 34] width 8 height 11
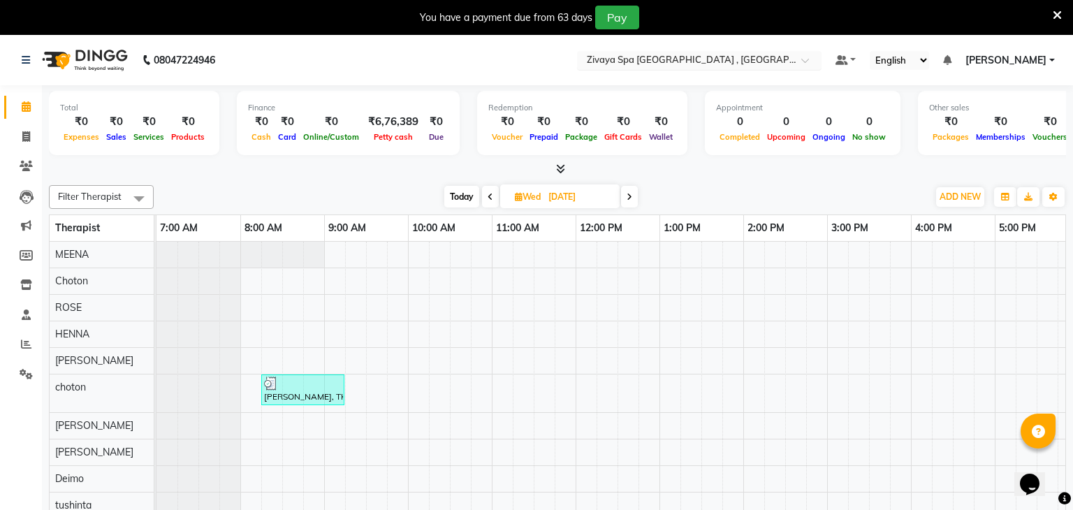
click at [675, 63] on input "text" at bounding box center [685, 61] width 203 height 14
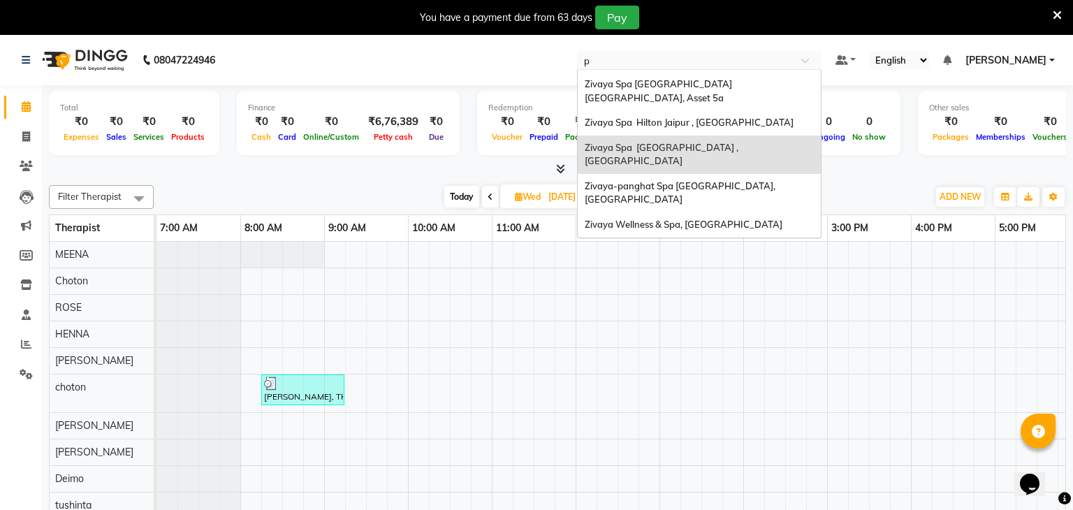
scroll to position [31, 0]
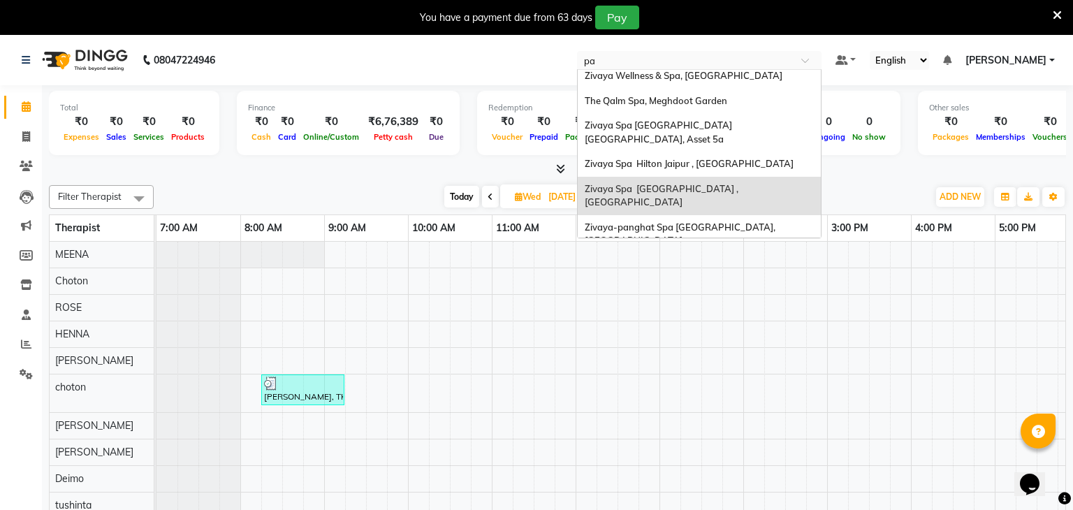
type input "pan"
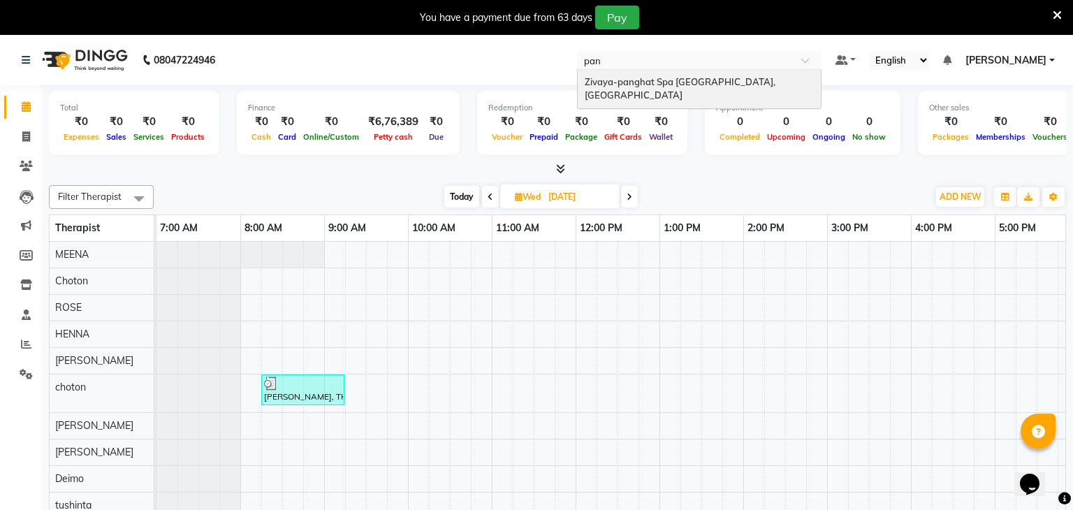
click at [672, 76] on span "Zivaya-panghat Spa Udaipur, Panghat" at bounding box center [680, 88] width 193 height 25
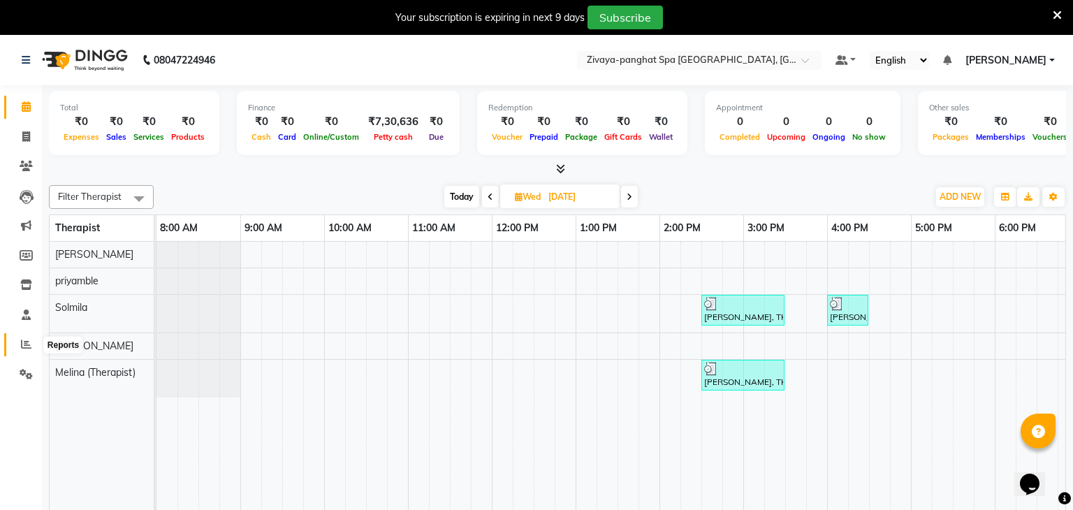
click at [24, 344] on icon at bounding box center [26, 344] width 10 height 10
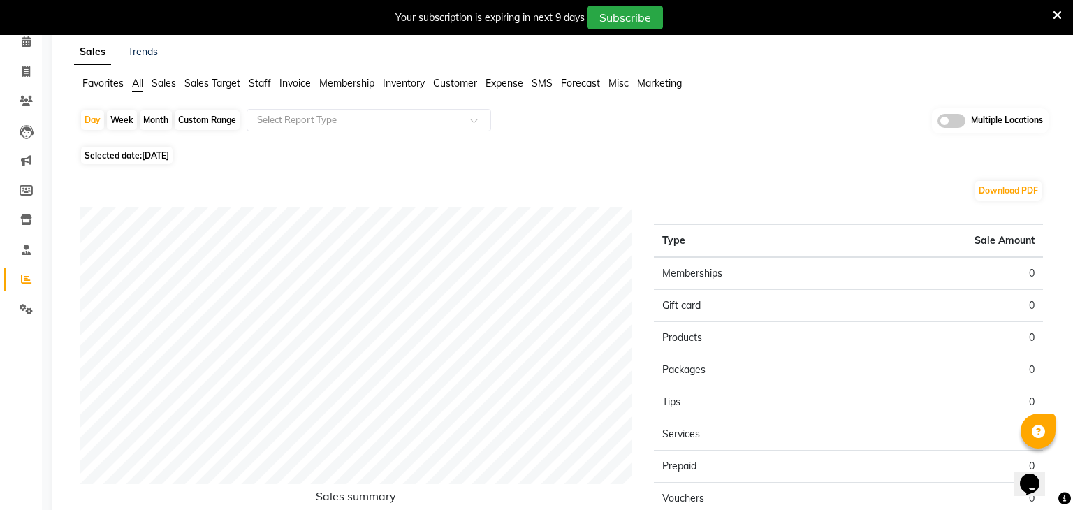
scroll to position [76, 0]
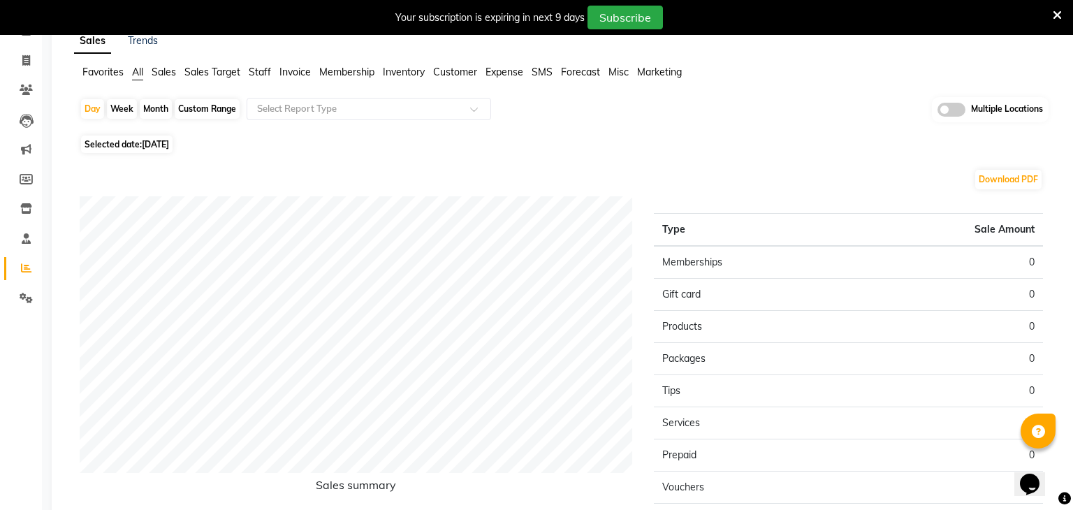
click at [152, 147] on span "[DATE]" at bounding box center [155, 144] width 27 height 10
select select "9"
select select "2025"
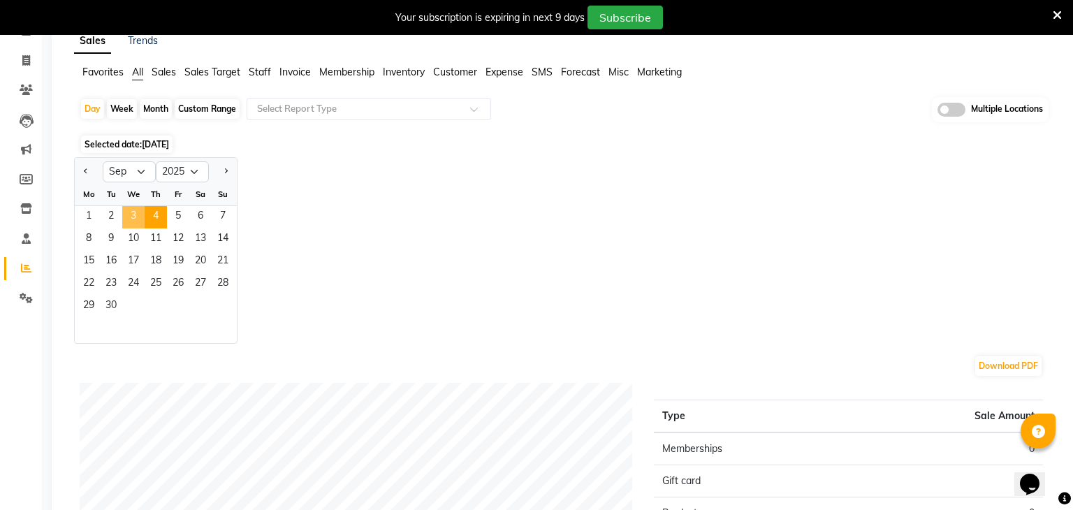
click at [133, 212] on span "3" at bounding box center [133, 217] width 22 height 22
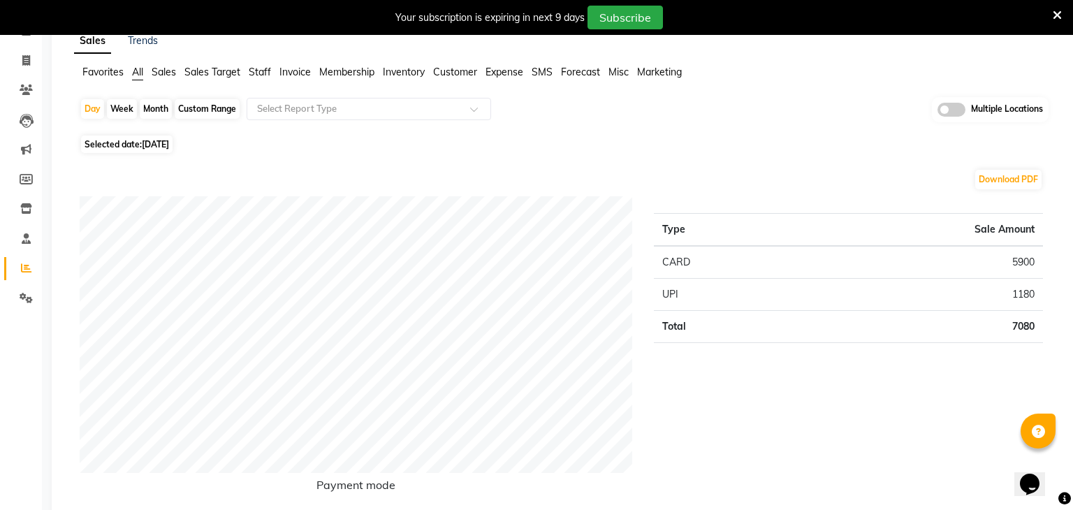
scroll to position [0, 0]
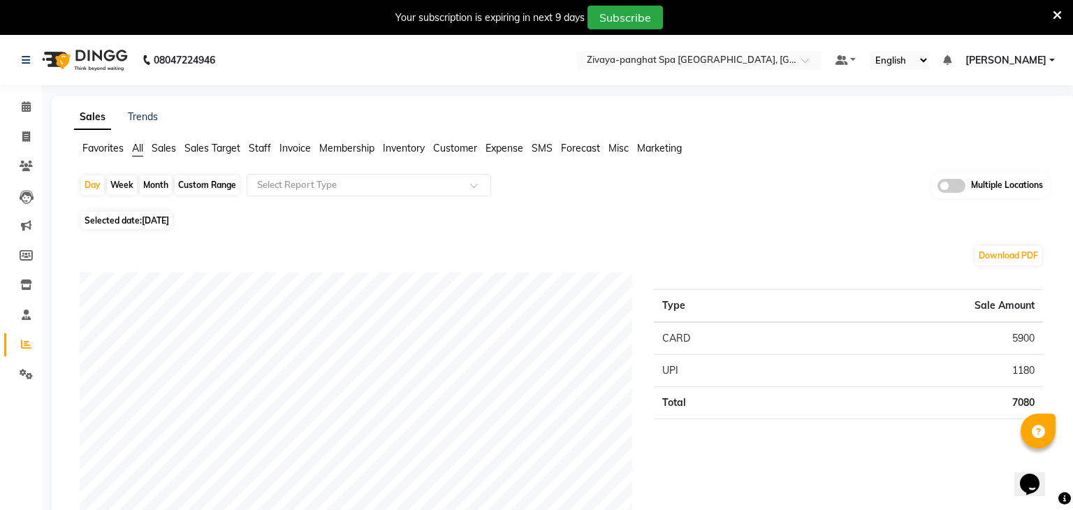
click at [705, 71] on nav "08047224946 Select Location × Zivaya-panghat Spa Udaipur, Panghat Default Panel…" at bounding box center [536, 60] width 1073 height 50
click at [713, 63] on input "text" at bounding box center [685, 61] width 203 height 14
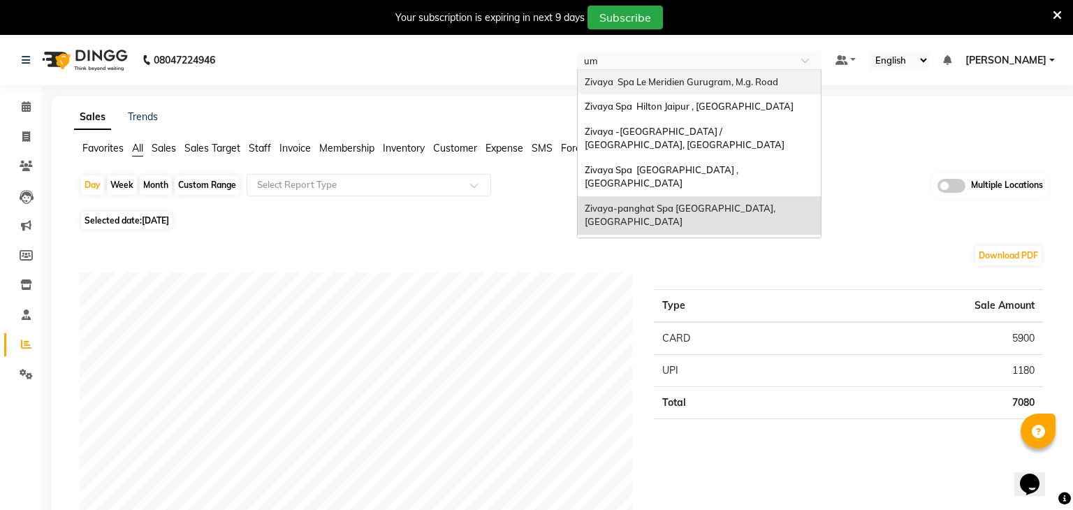
type input "umm"
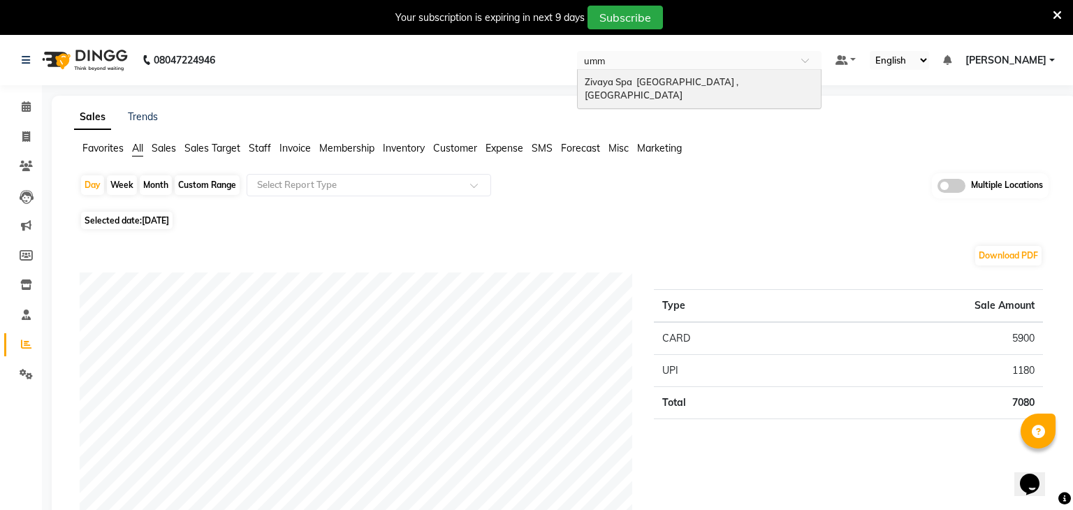
click at [715, 77] on span "Zivaya Spa [GEOGRAPHIC_DATA] , [GEOGRAPHIC_DATA]" at bounding box center [662, 88] width 156 height 25
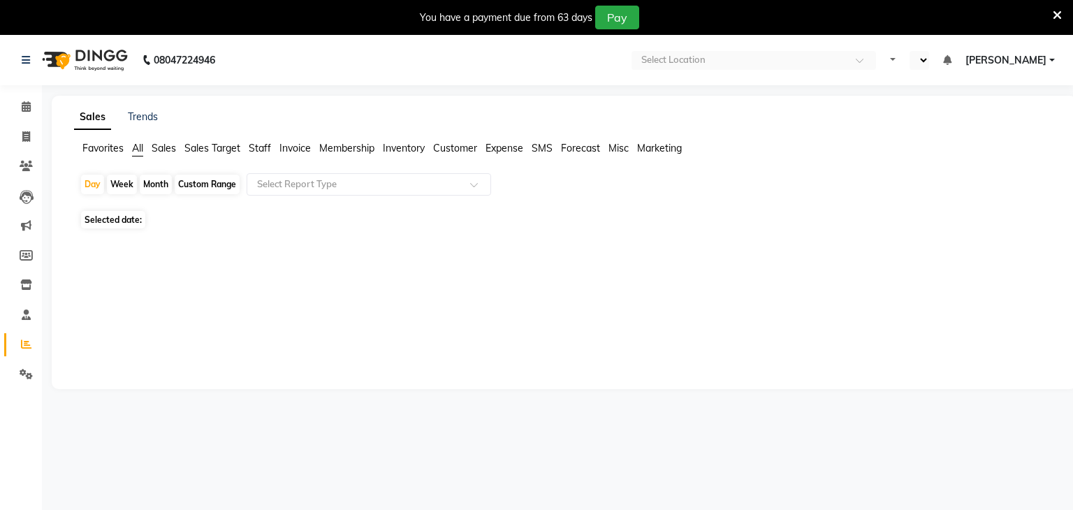
select select "en"
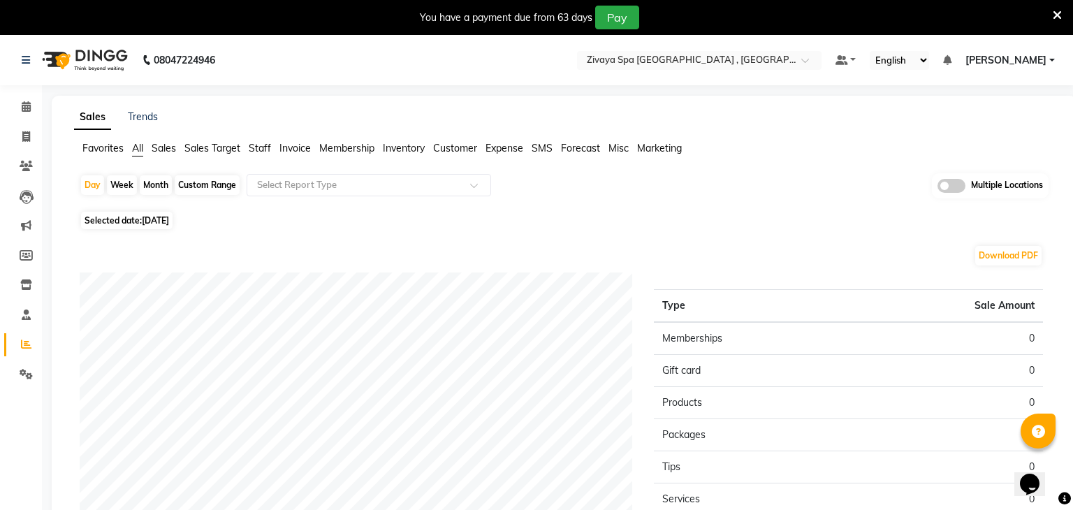
click at [166, 216] on span "[DATE]" at bounding box center [155, 220] width 27 height 10
select select "9"
select select "2025"
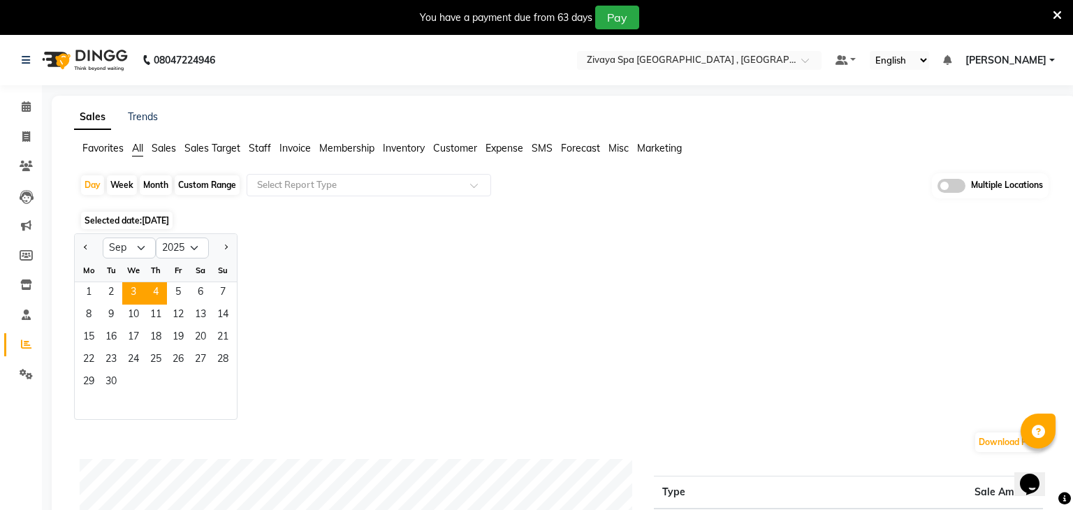
click at [131, 282] on span "3" at bounding box center [133, 293] width 22 height 22
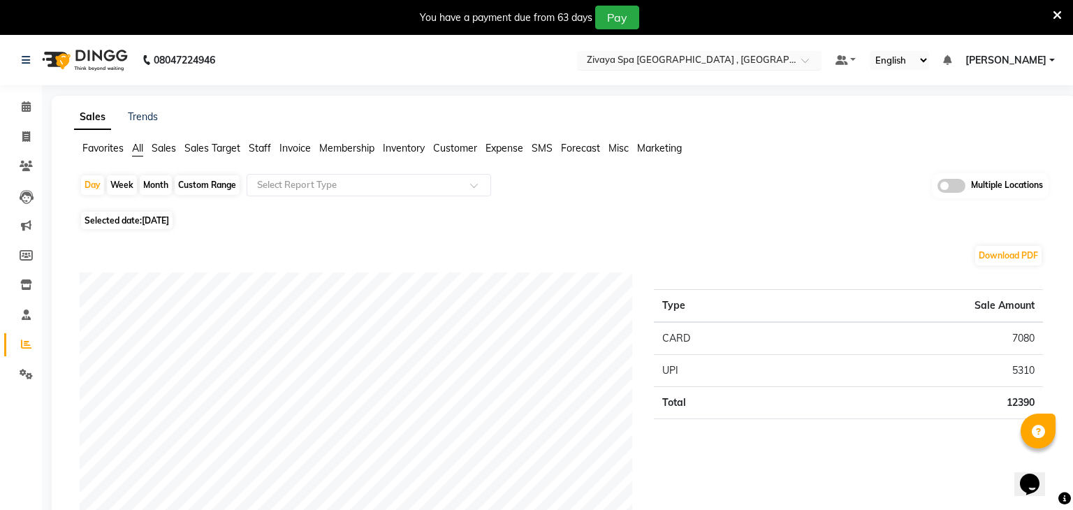
click at [655, 65] on input "text" at bounding box center [685, 61] width 203 height 14
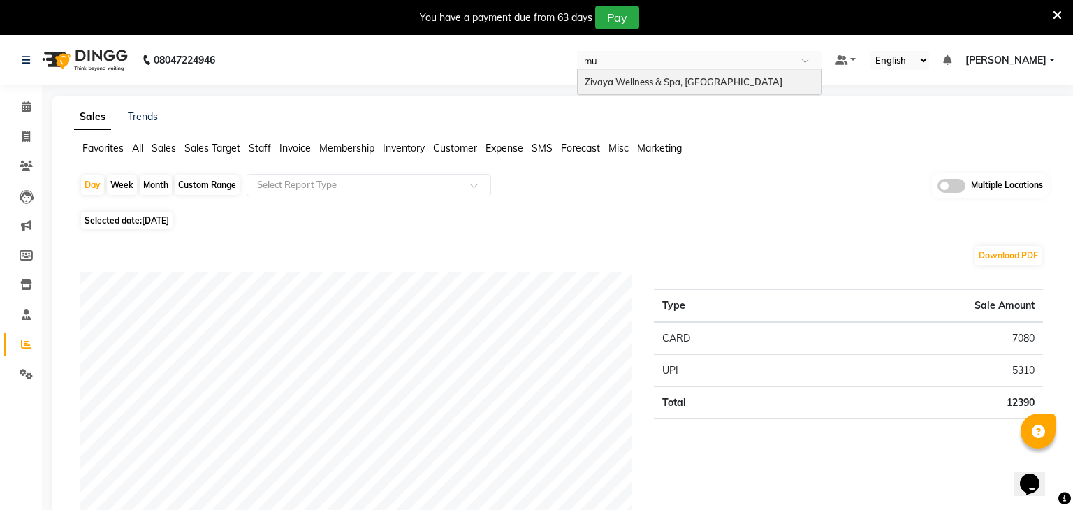
type input "mum"
click at [679, 88] on div "Zivaya Wellness & Spa, [GEOGRAPHIC_DATA]" at bounding box center [699, 82] width 243 height 25
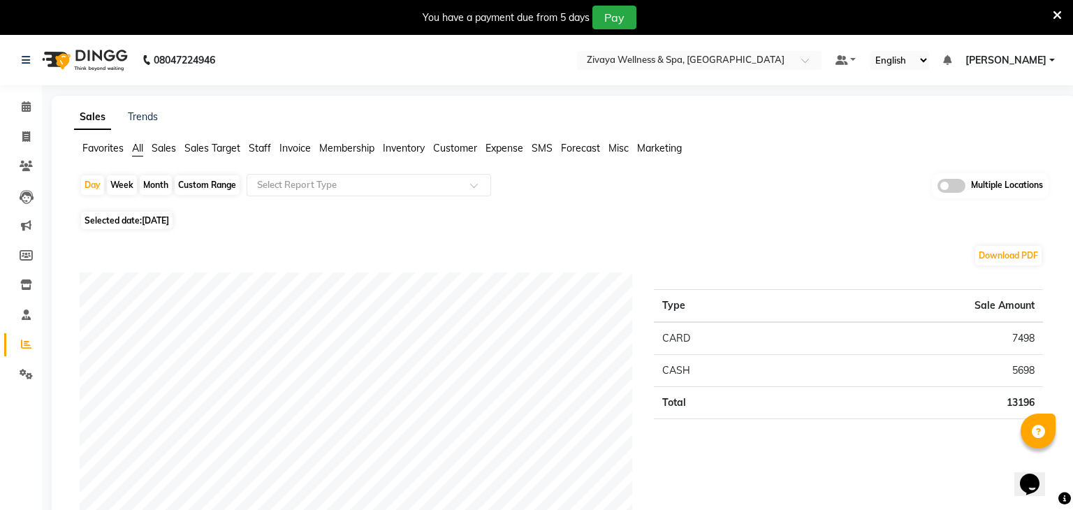
click at [172, 219] on span "Selected date: [DATE]" at bounding box center [126, 220] width 91 height 17
select select "9"
select select "2025"
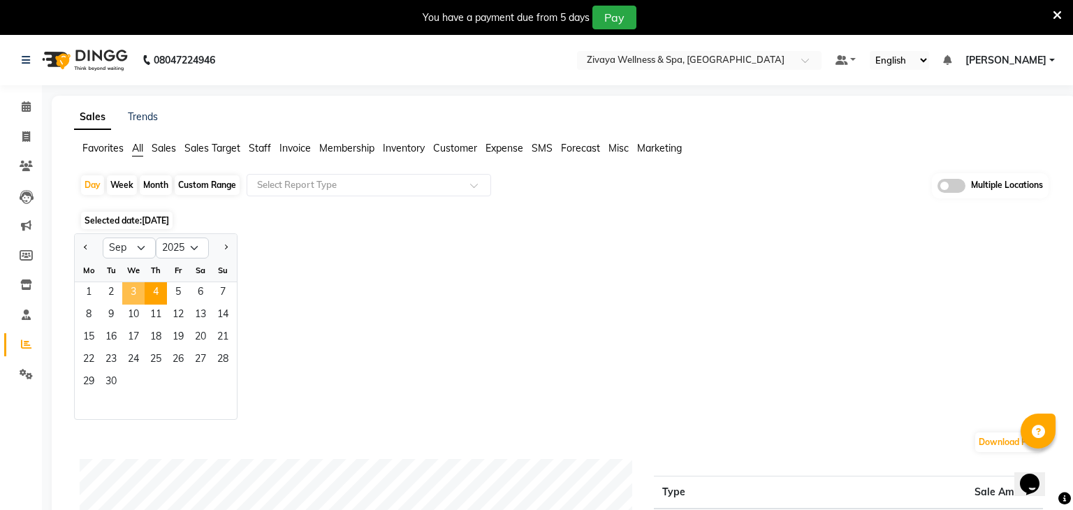
click at [125, 288] on span "3" at bounding box center [133, 293] width 22 height 22
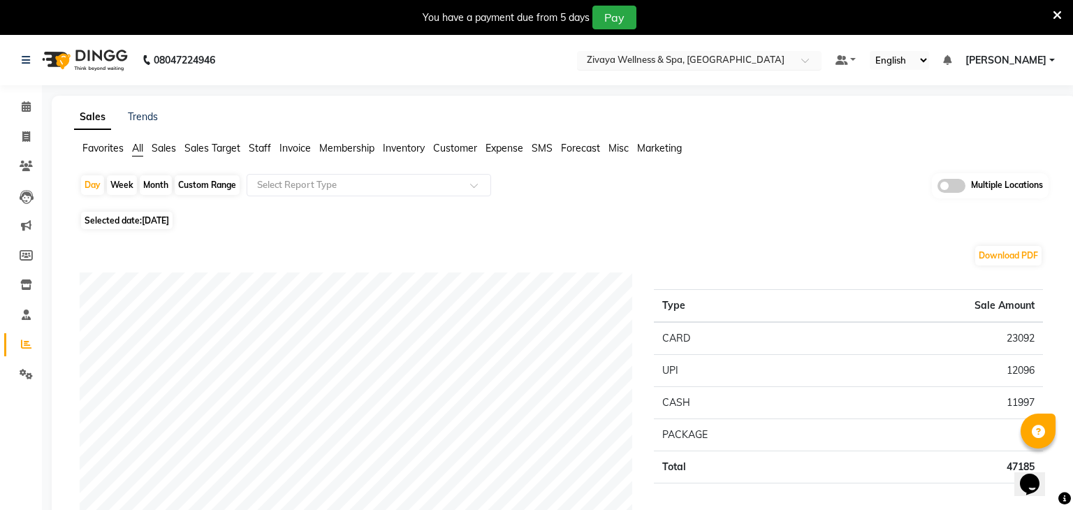
click at [728, 57] on input "text" at bounding box center [685, 61] width 203 height 14
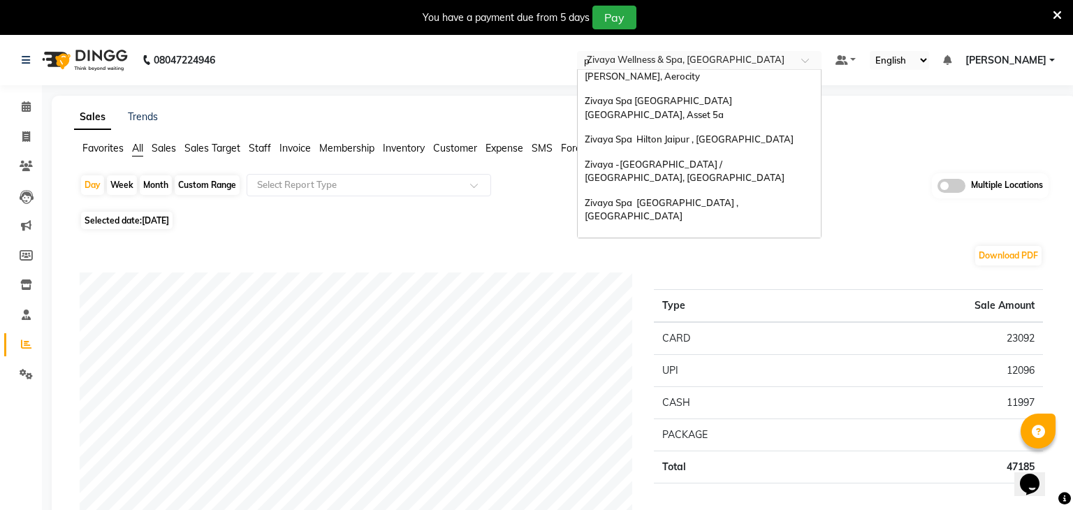
scroll to position [31, 0]
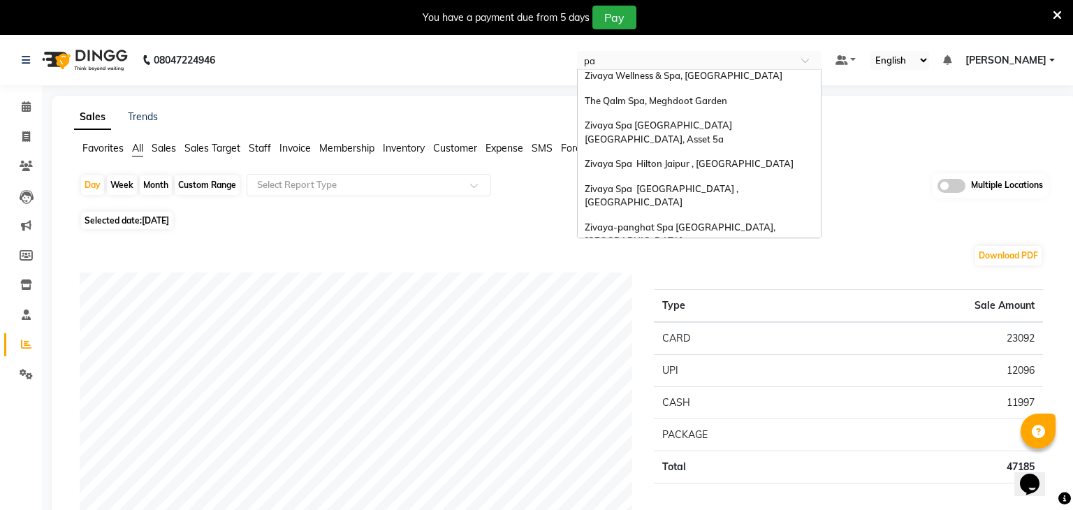
type input "pan"
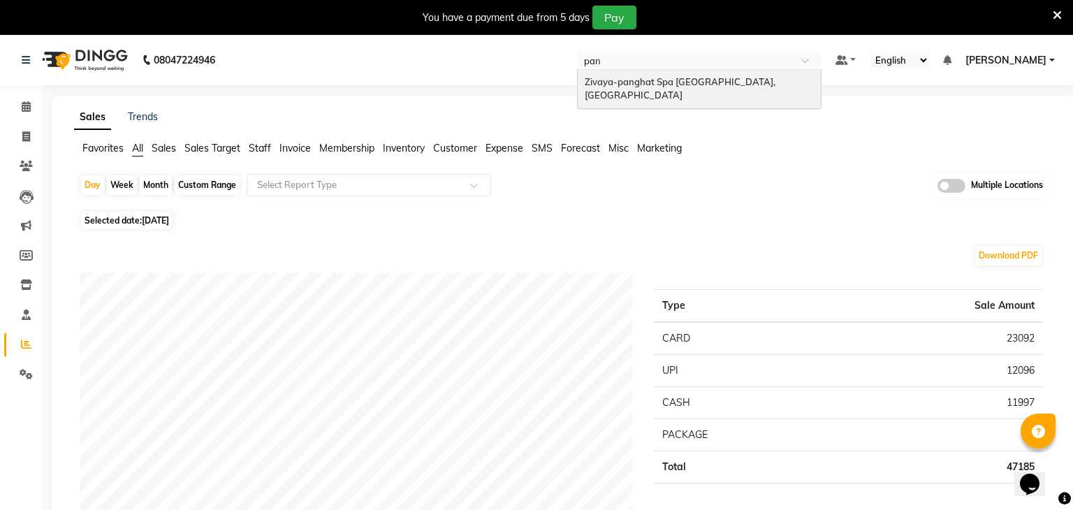
scroll to position [0, 0]
click at [730, 94] on ng-dropdown-panel "Zivaya-panghat Spa [GEOGRAPHIC_DATA], [GEOGRAPHIC_DATA]" at bounding box center [699, 89] width 244 height 40
click at [717, 81] on span "Zivaya-panghat Spa [GEOGRAPHIC_DATA], [GEOGRAPHIC_DATA]" at bounding box center [680, 88] width 193 height 25
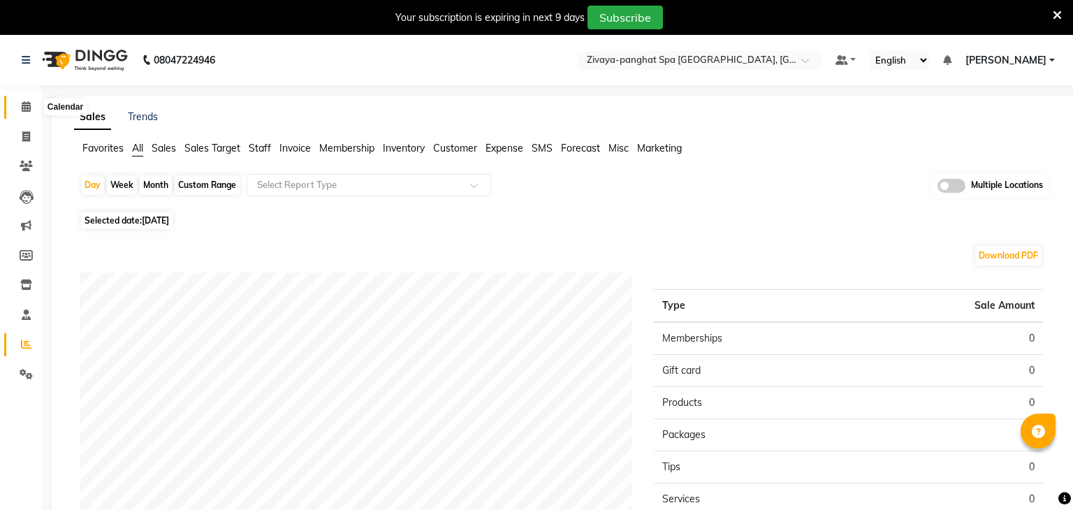
click at [24, 107] on icon at bounding box center [26, 106] width 9 height 10
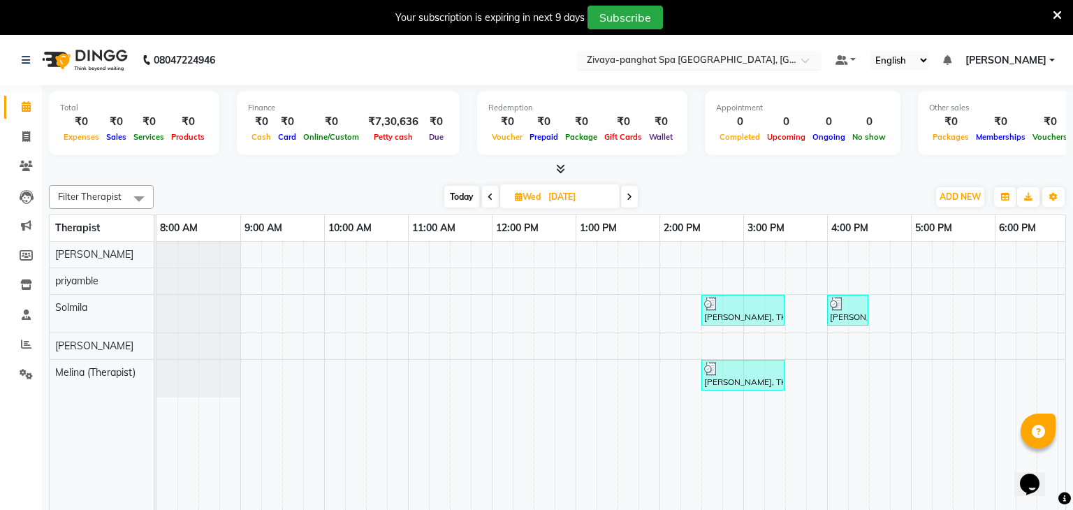
click at [733, 67] on input "text" at bounding box center [685, 61] width 203 height 14
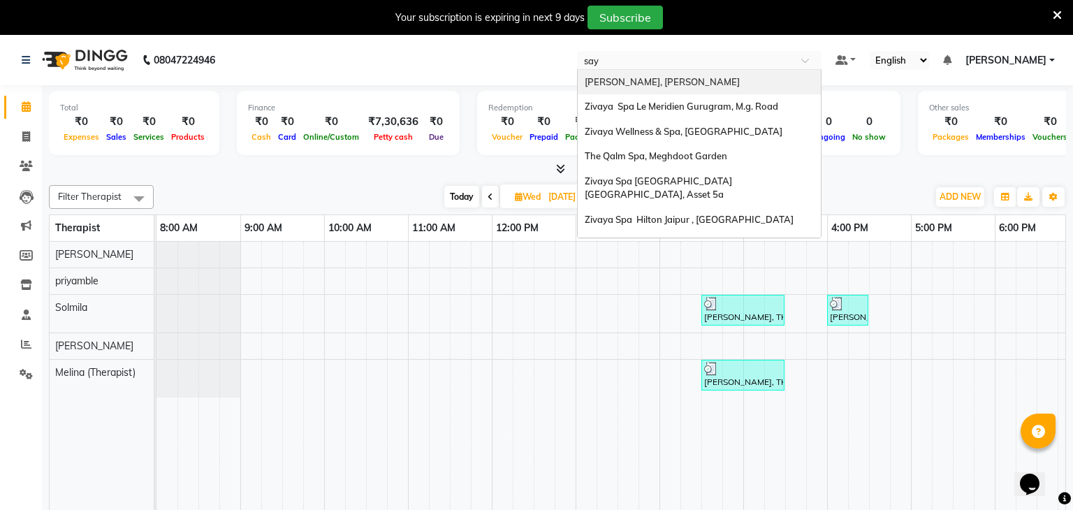
type input "saya"
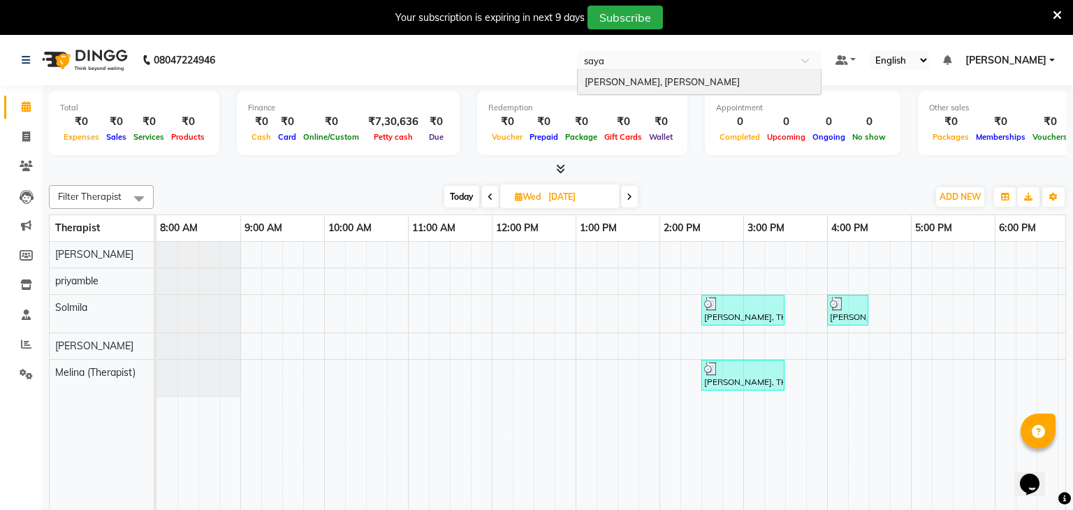
click at [741, 87] on div "[PERSON_NAME], [PERSON_NAME]" at bounding box center [699, 82] width 243 height 25
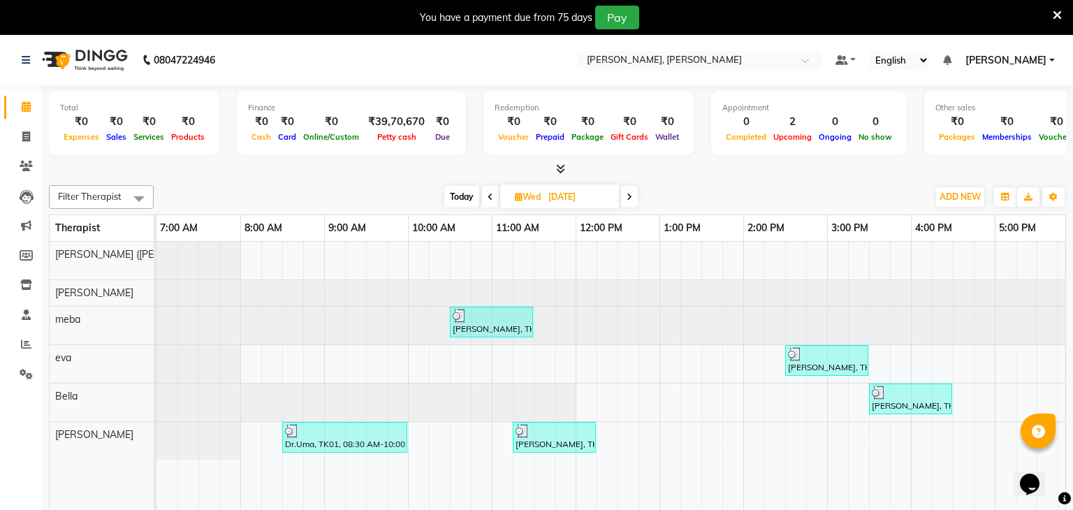
scroll to position [35, 0]
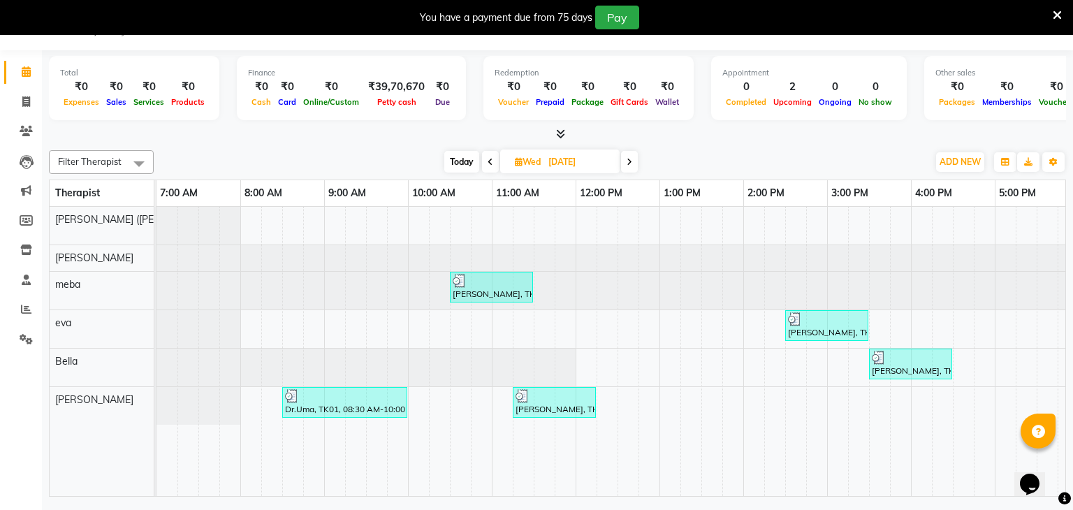
click at [490, 163] on icon at bounding box center [490, 162] width 6 height 8
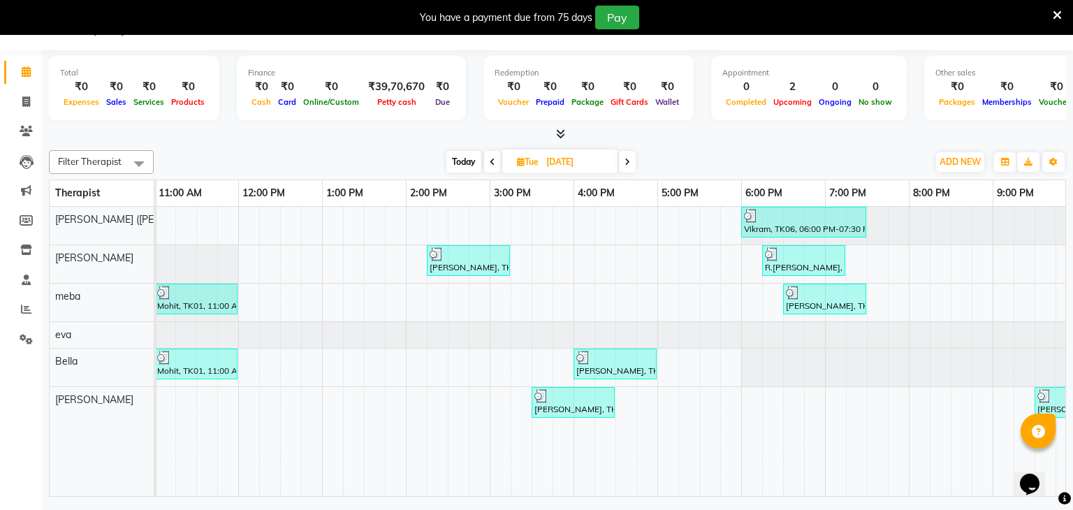
scroll to position [0, 0]
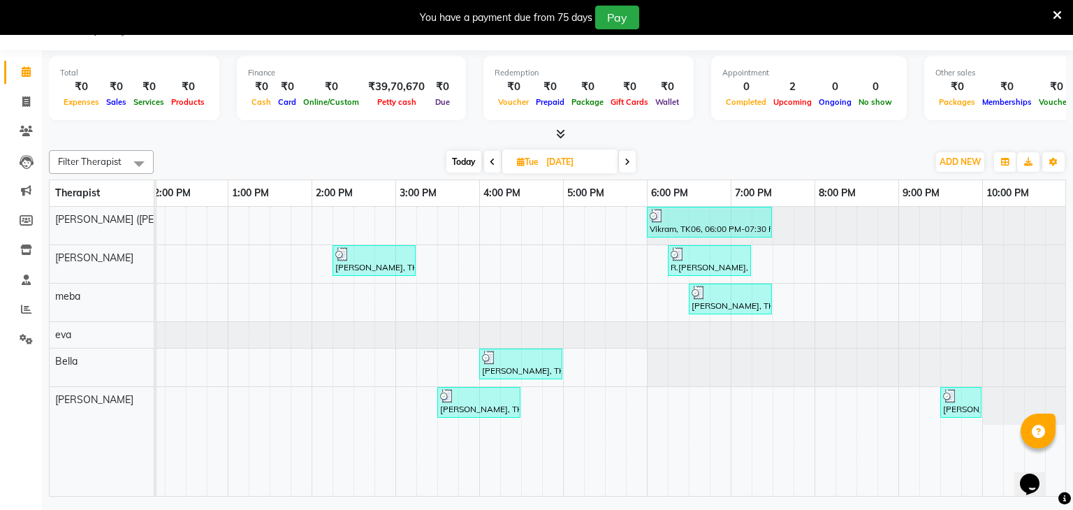
click at [622, 159] on span at bounding box center [627, 162] width 17 height 22
type input "[DATE]"
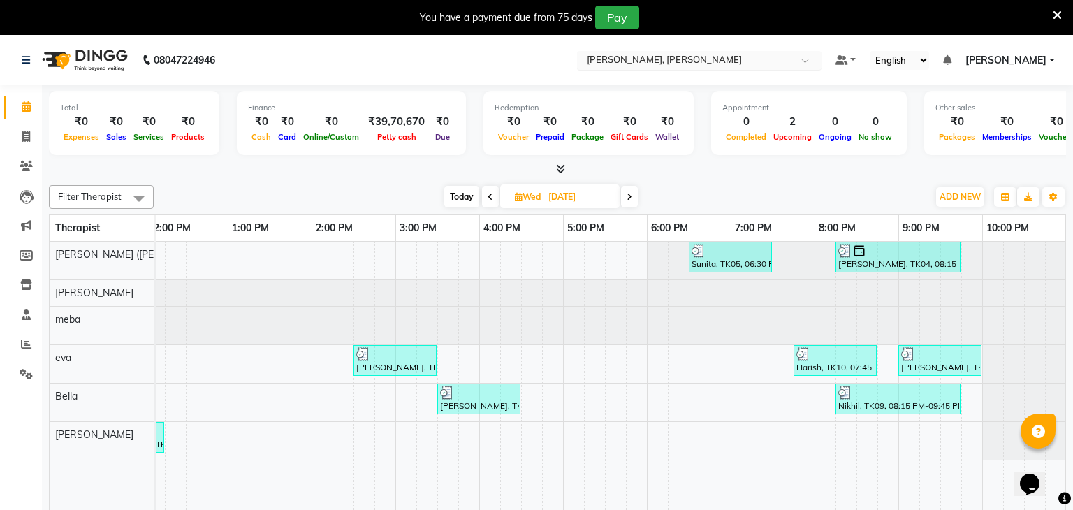
click at [698, 61] on input "text" at bounding box center [685, 61] width 203 height 14
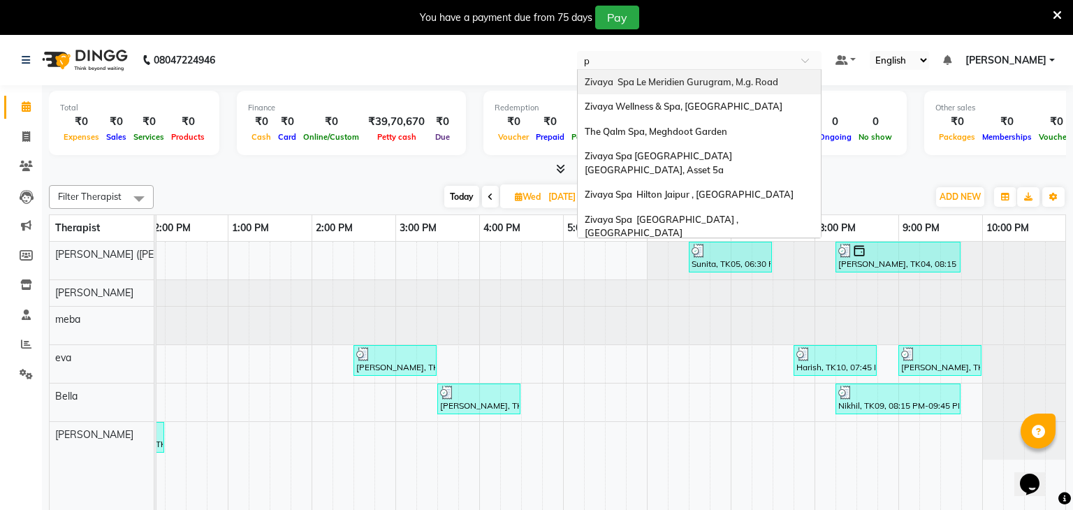
type input "pr"
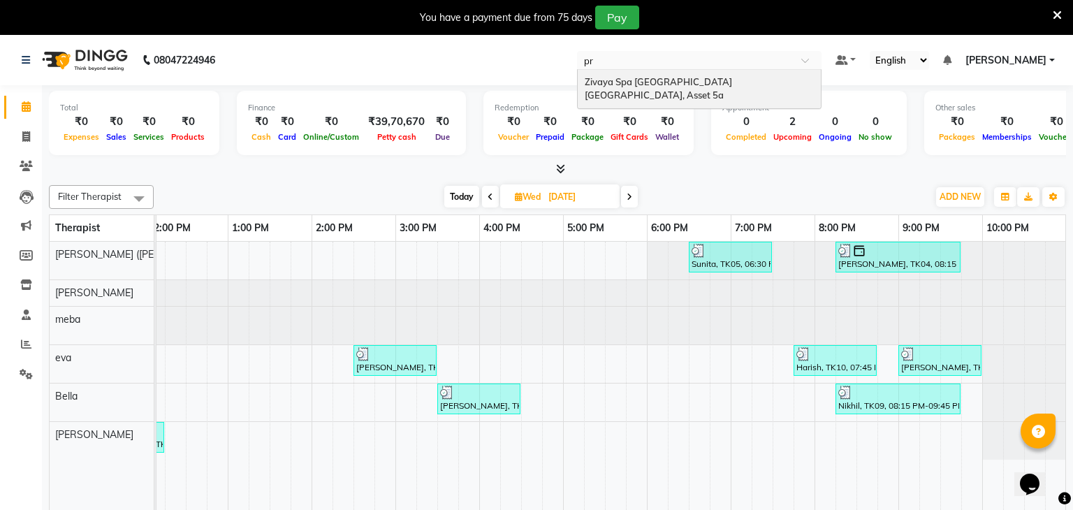
click at [682, 75] on div "Zivaya Spa Pride Plaza New Delhi, Asset 5a" at bounding box center [699, 89] width 243 height 38
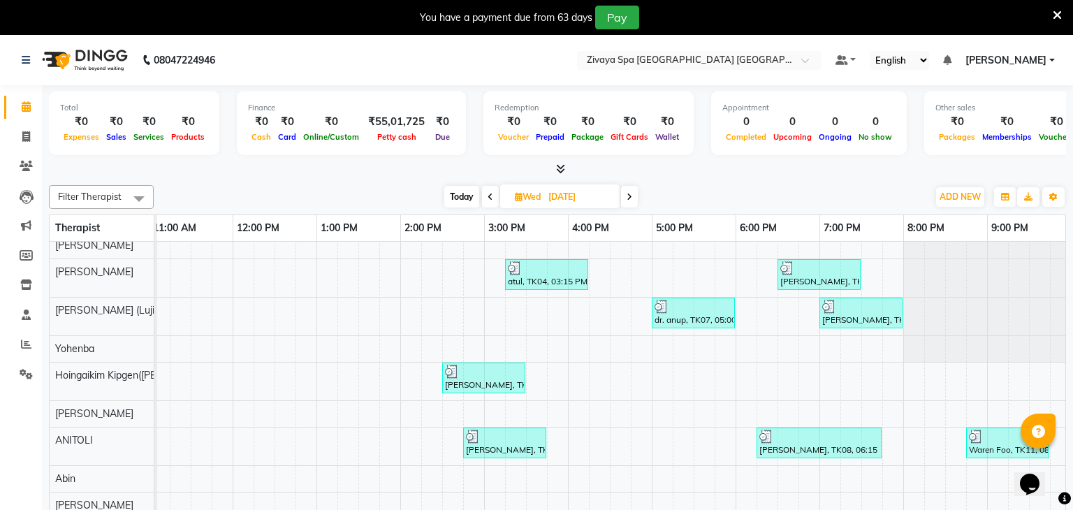
scroll to position [59, 0]
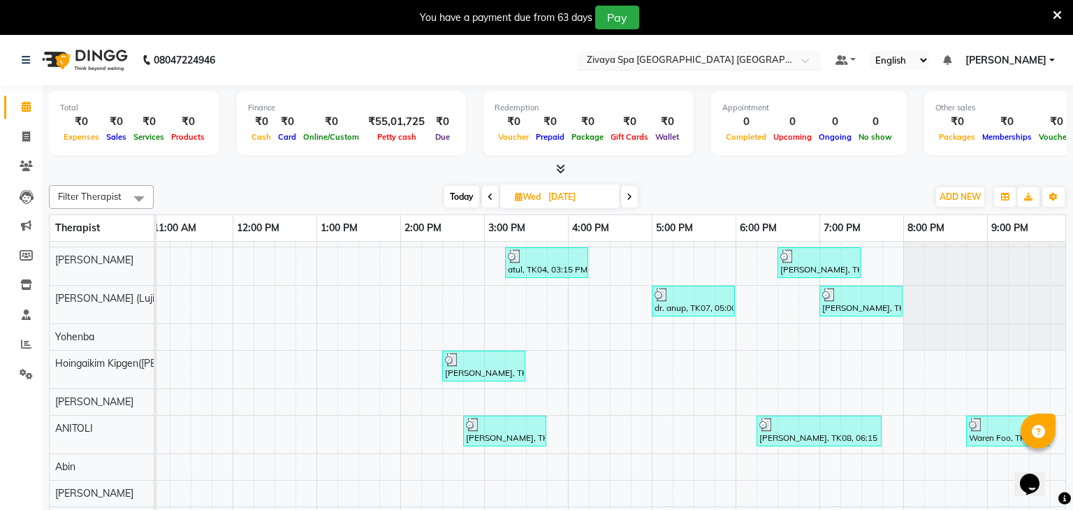
click at [712, 59] on input "text" at bounding box center [685, 61] width 203 height 14
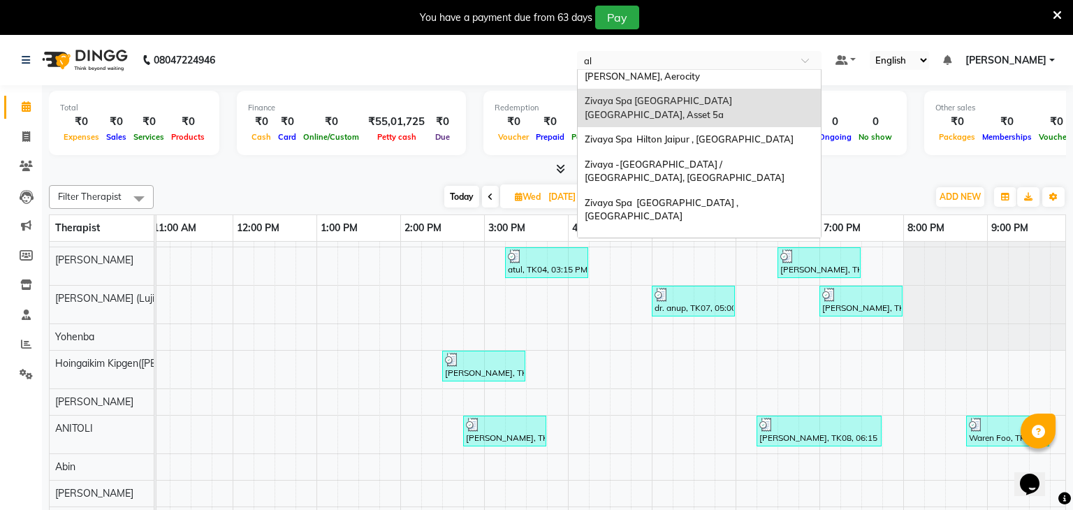
scroll to position [0, 0]
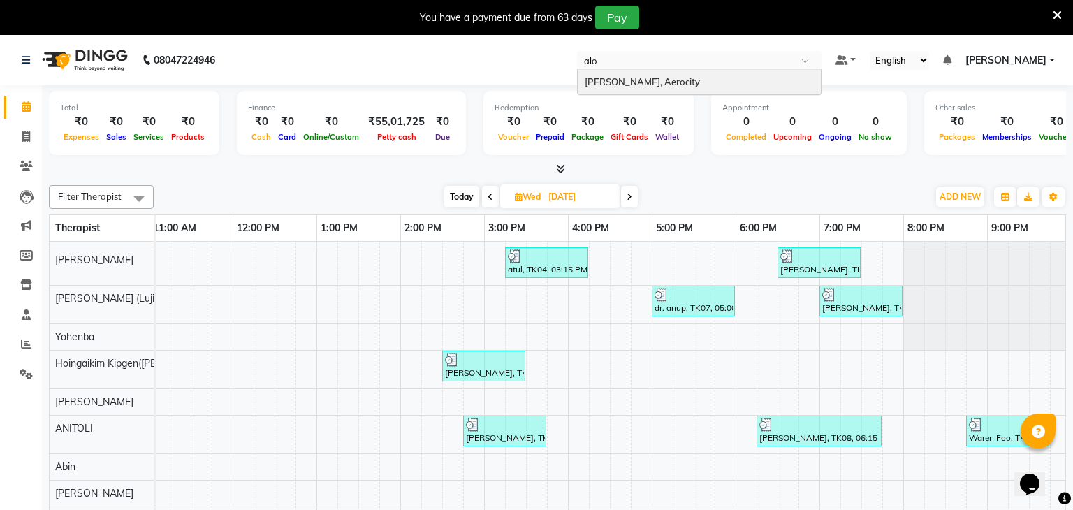
type input "alof"
click at [714, 73] on div "[PERSON_NAME], Aerocity" at bounding box center [699, 82] width 243 height 25
